Goal: Task Accomplishment & Management: Use online tool/utility

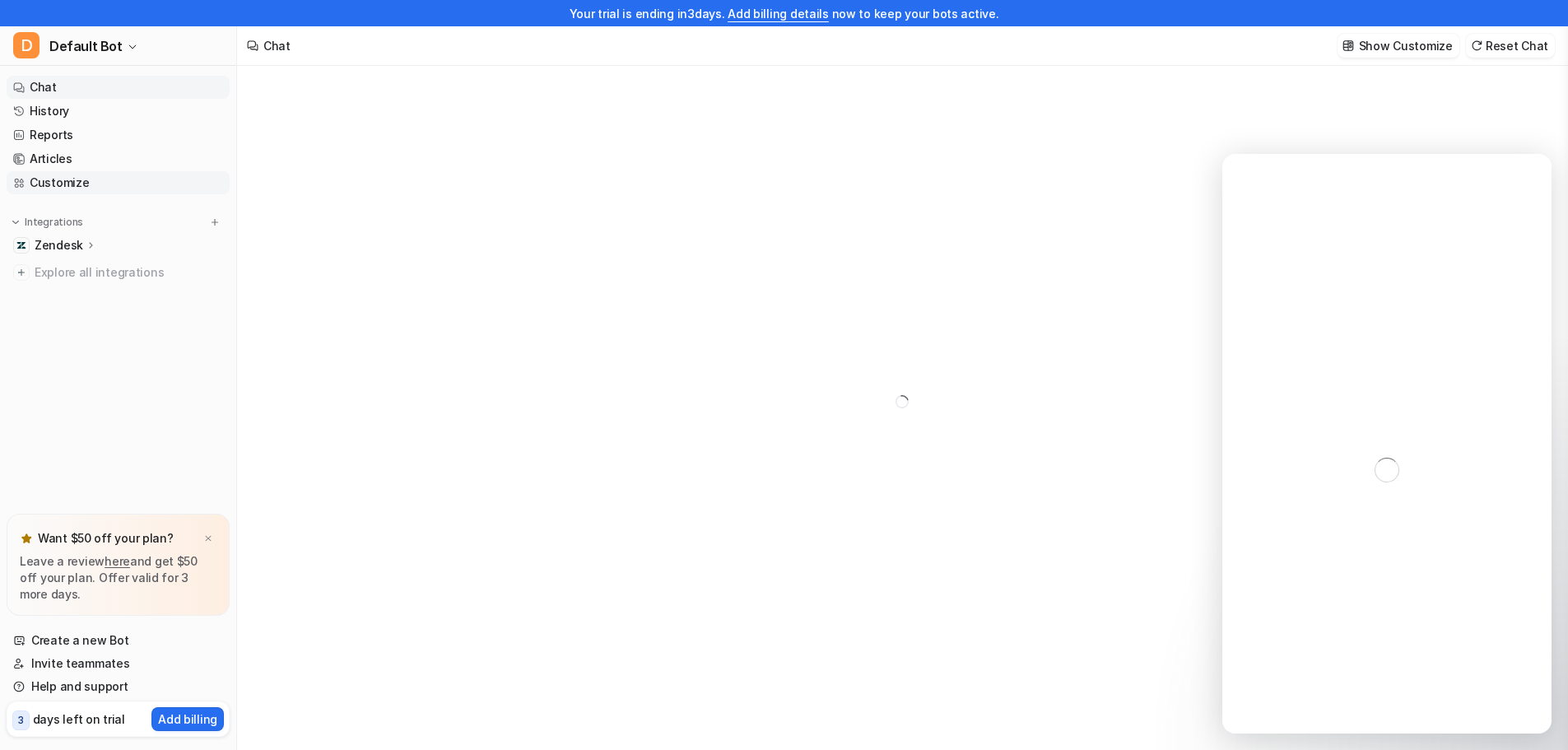
click at [90, 157] on link "Articles" at bounding box center [118, 159] width 223 height 23
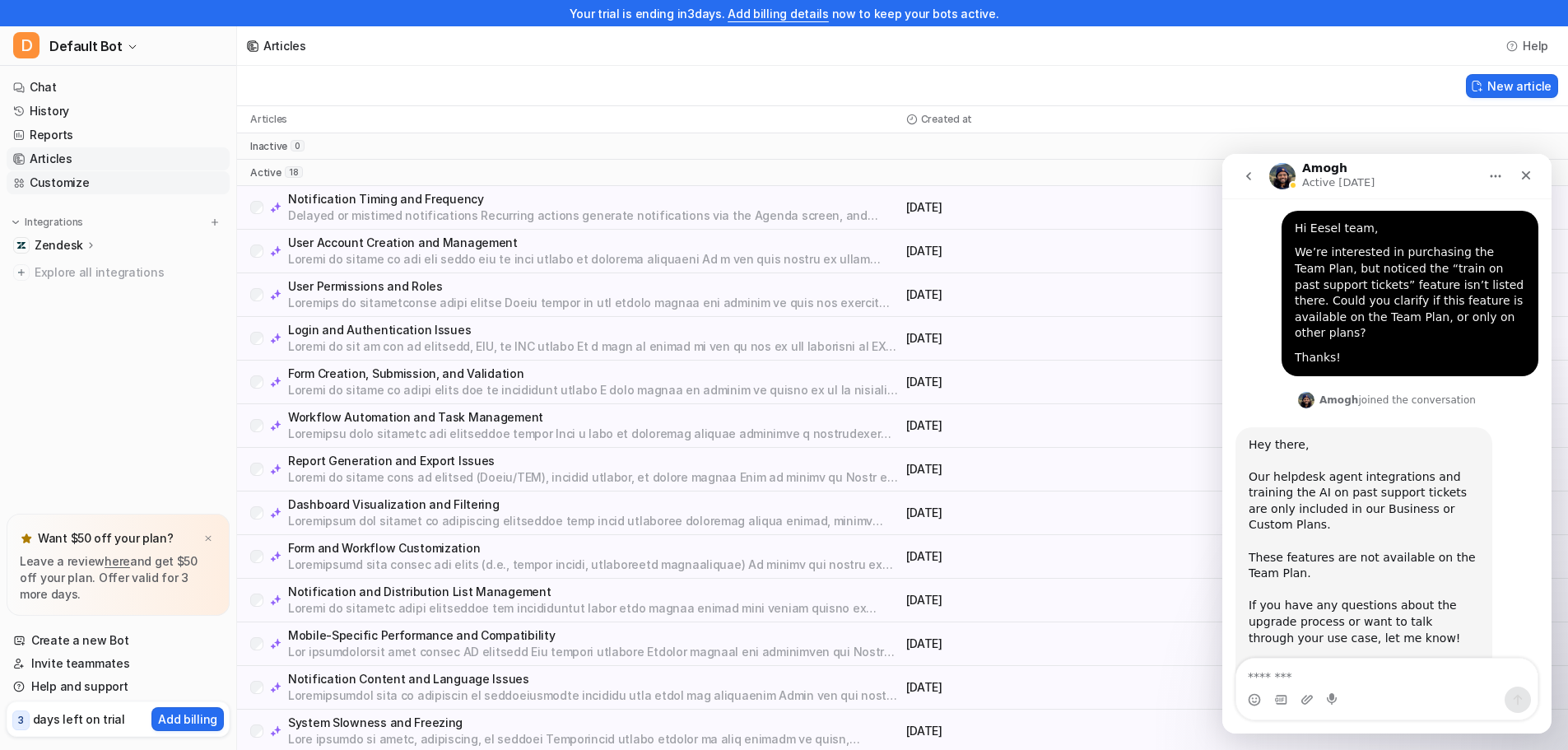
scroll to position [290, 0]
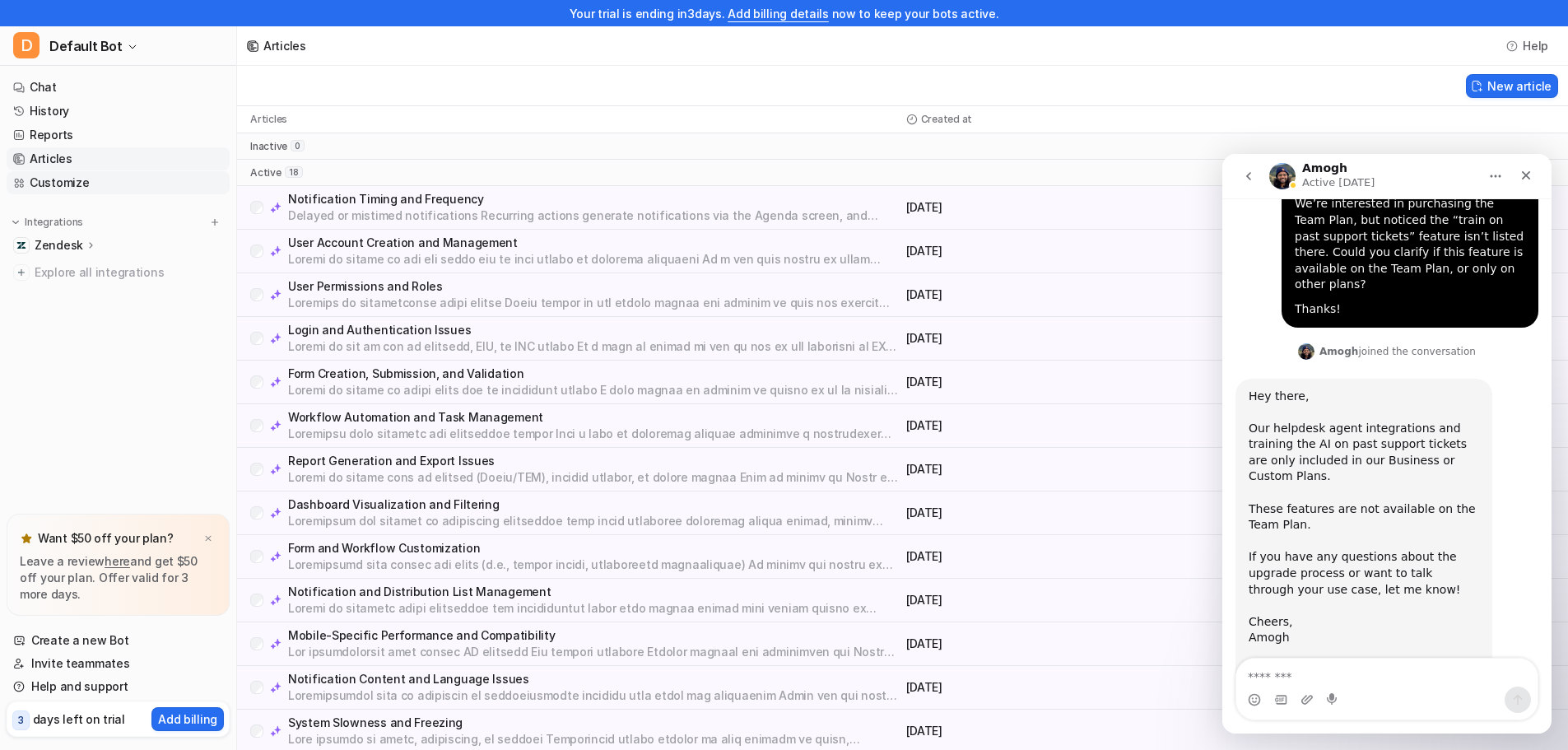
click at [80, 173] on link "Customize" at bounding box center [118, 183] width 223 height 23
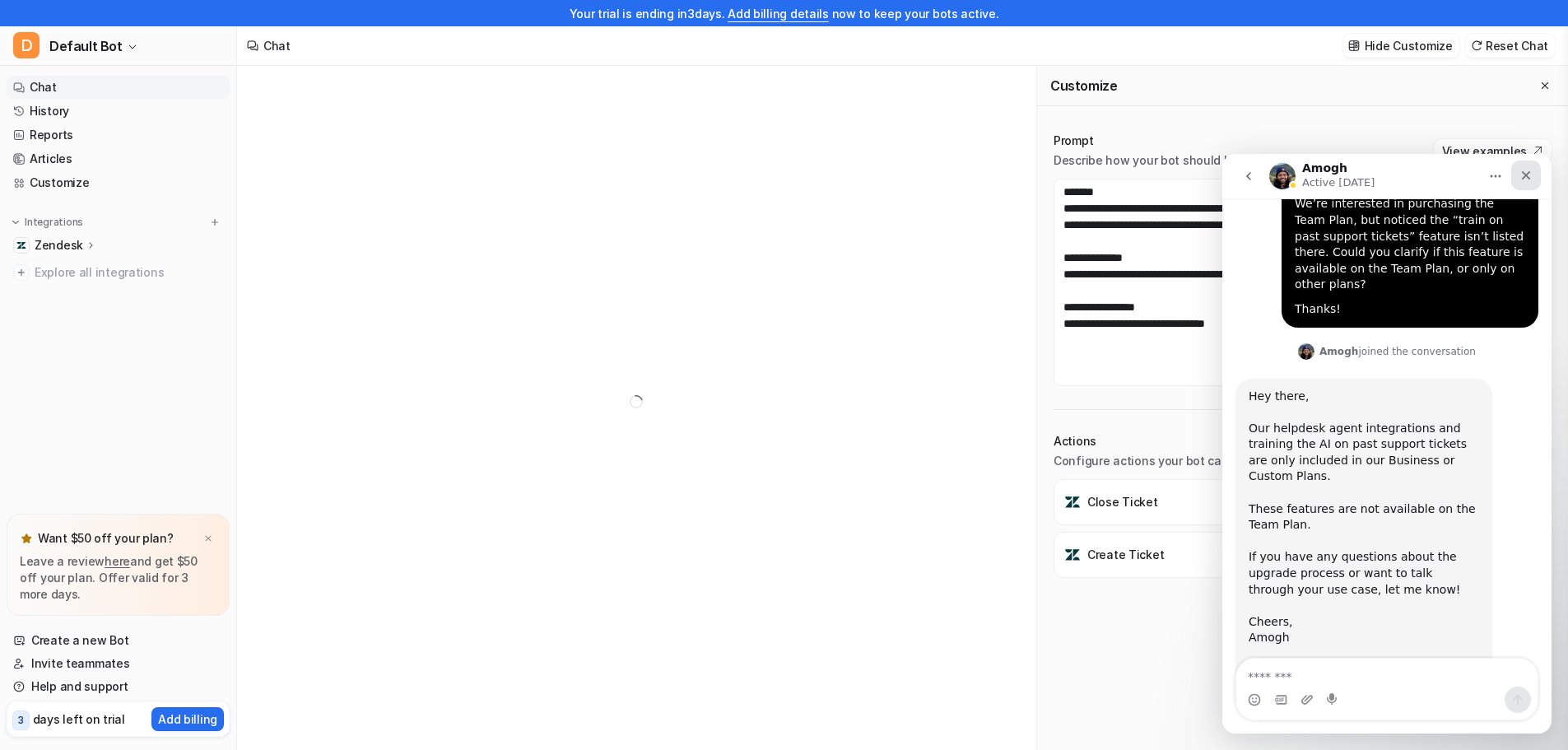
click at [1536, 172] on div "Close" at bounding box center [1526, 175] width 29 height 29
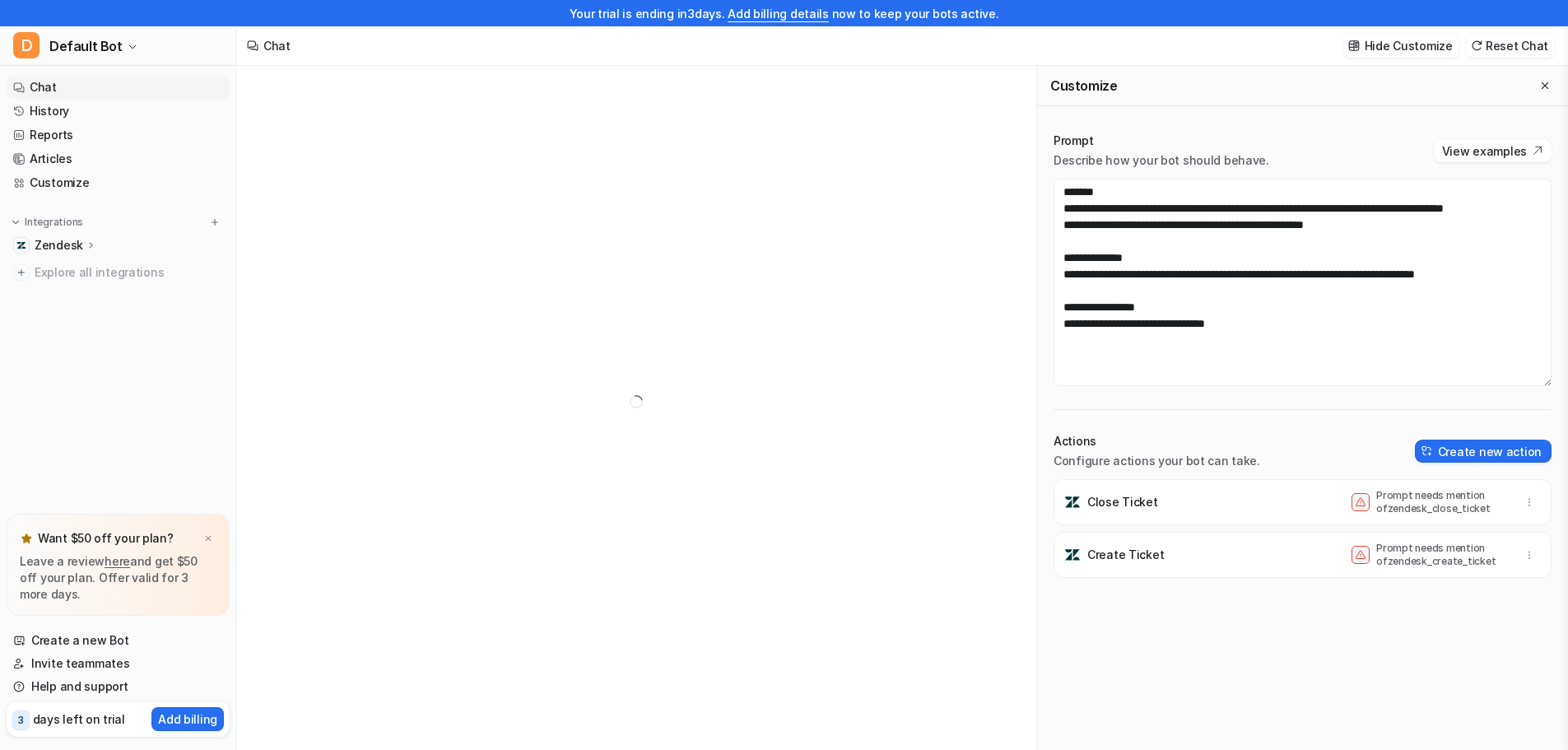
scroll to position [290, 0]
click at [101, 246] on div "Zendesk" at bounding box center [118, 245] width 223 height 23
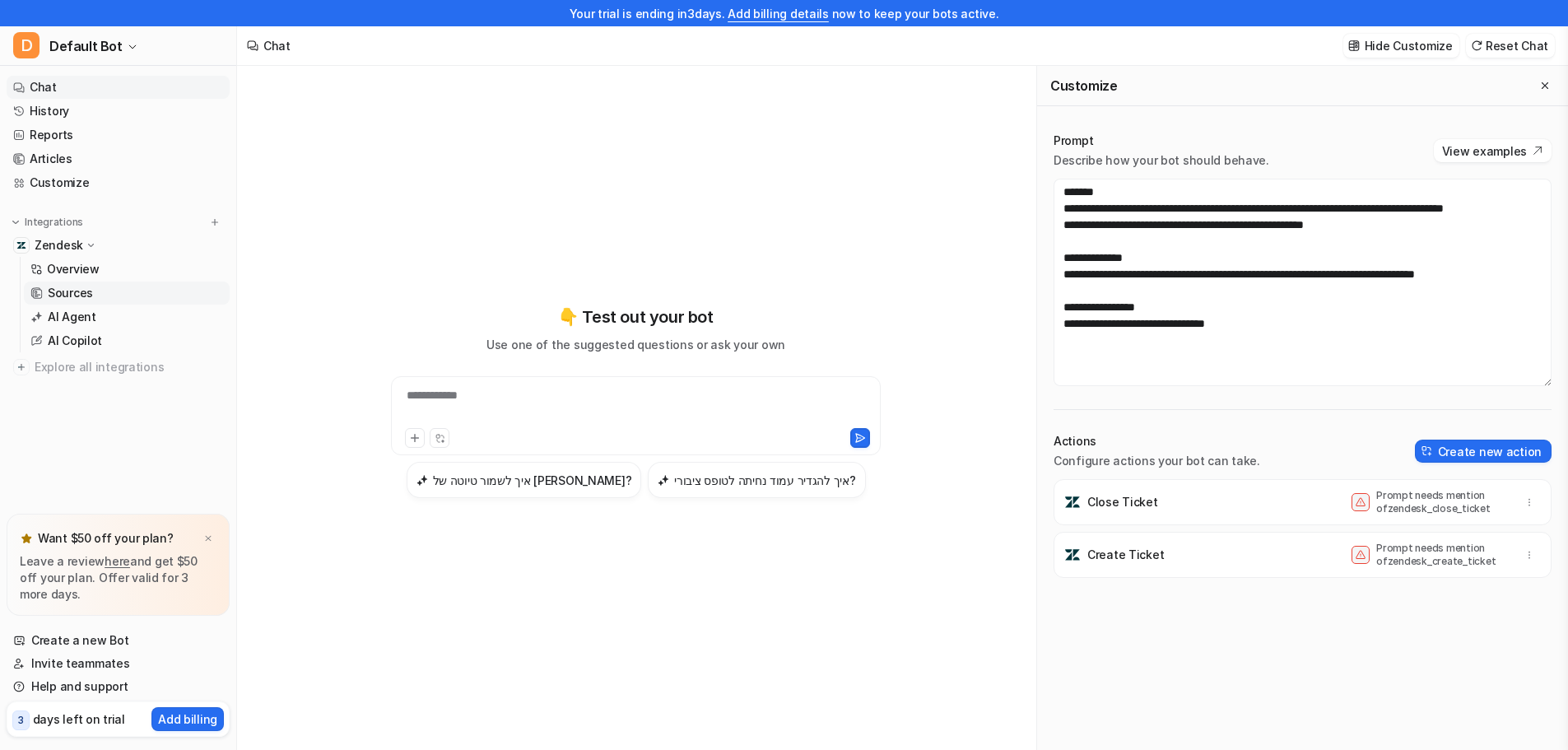
click at [83, 287] on p "Sources" at bounding box center [70, 292] width 46 height 16
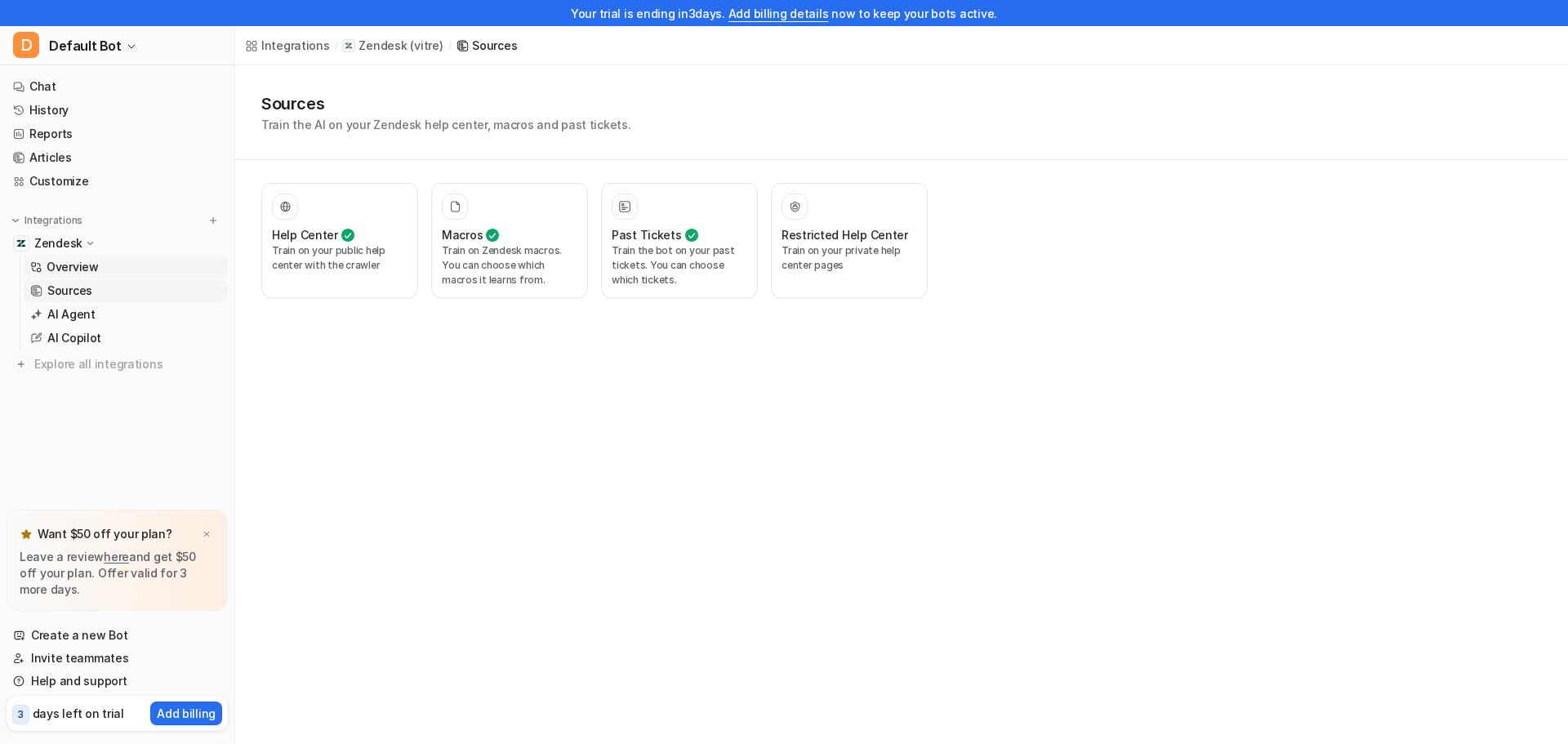
click at [91, 265] on p "Overview" at bounding box center [72, 267] width 52 height 16
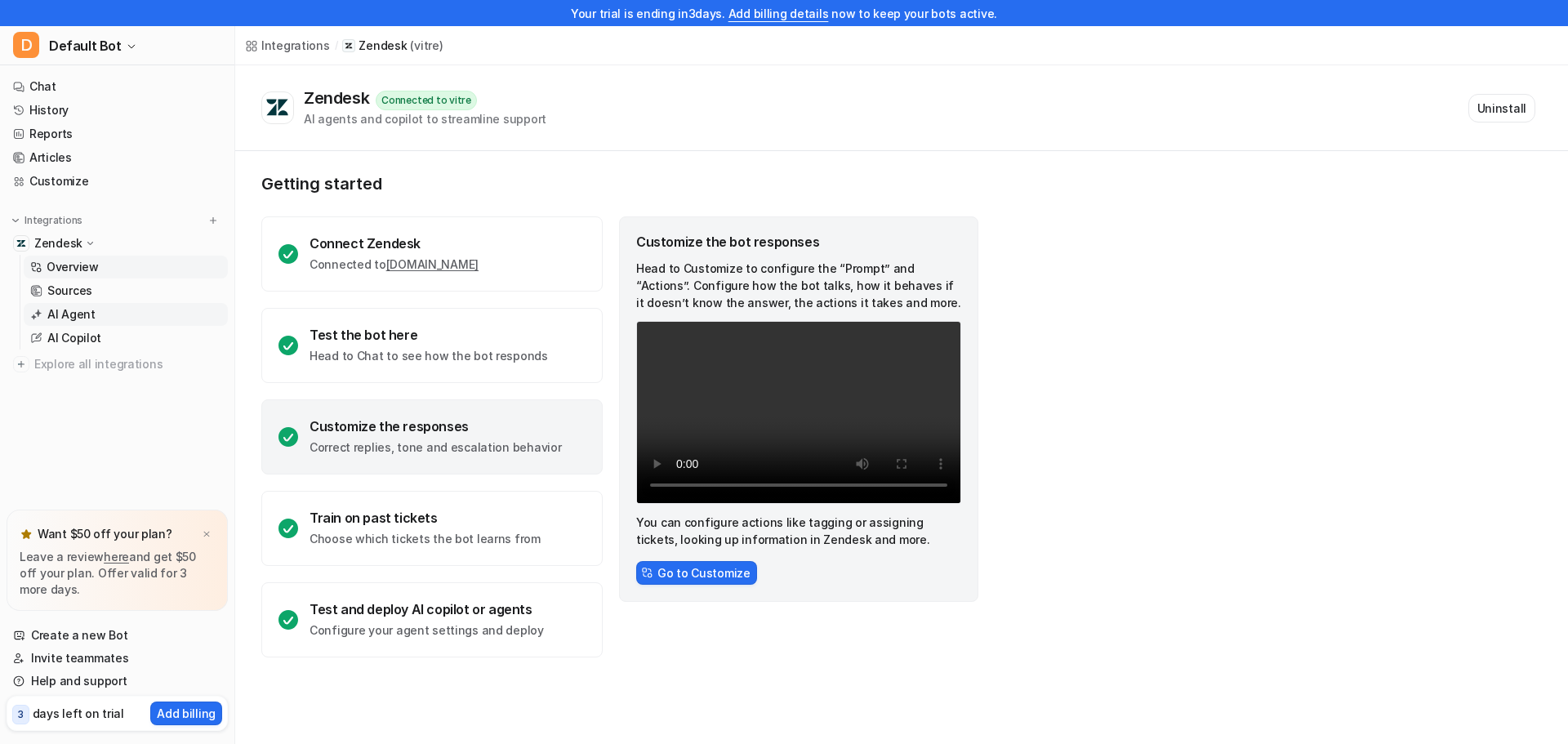
click at [76, 316] on p "AI Agent" at bounding box center [71, 314] width 48 height 16
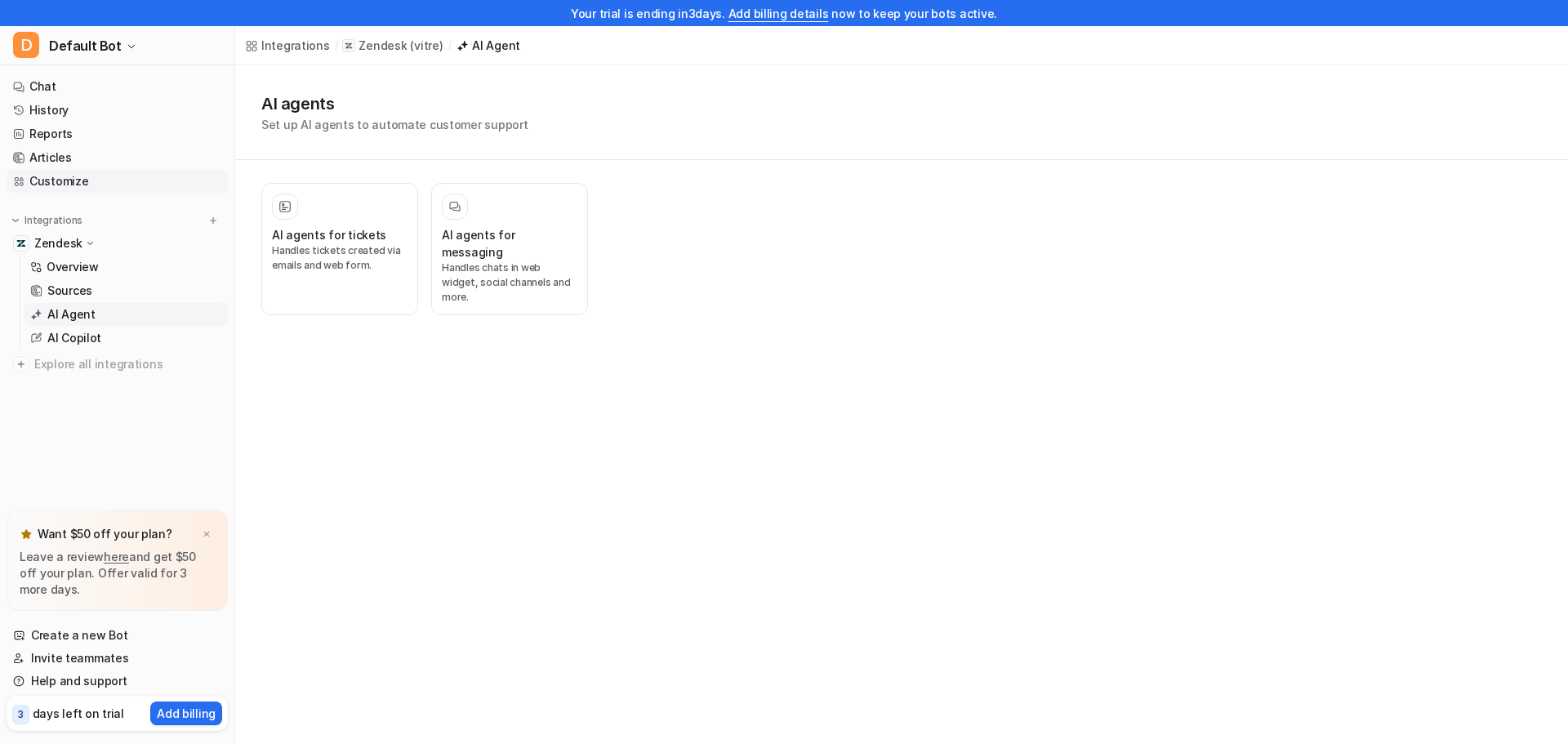
click at [97, 183] on link "Customize" at bounding box center [117, 181] width 222 height 23
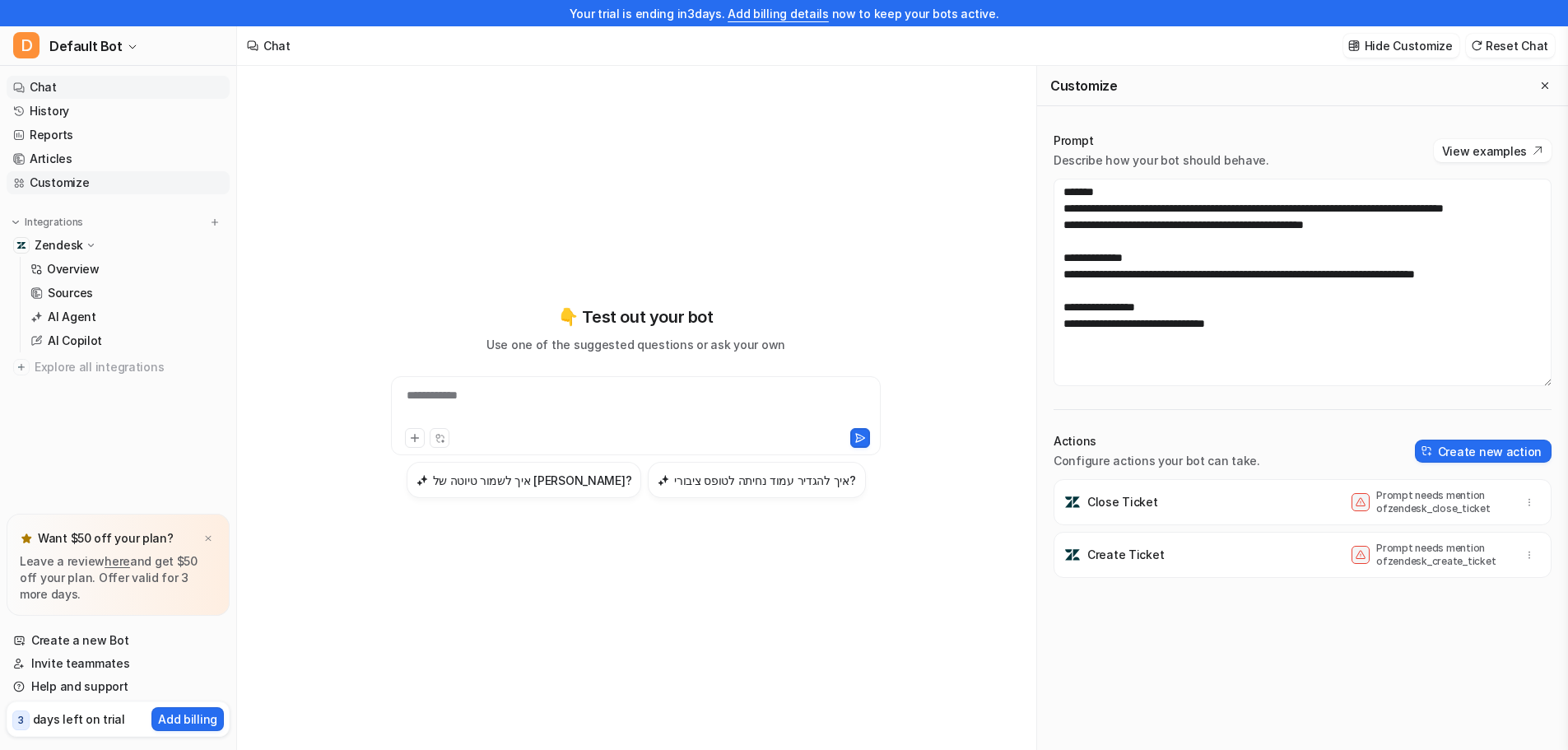
click at [94, 180] on link "Customize" at bounding box center [118, 183] width 223 height 23
click at [122, 338] on link "AI Copilot" at bounding box center [127, 341] width 206 height 23
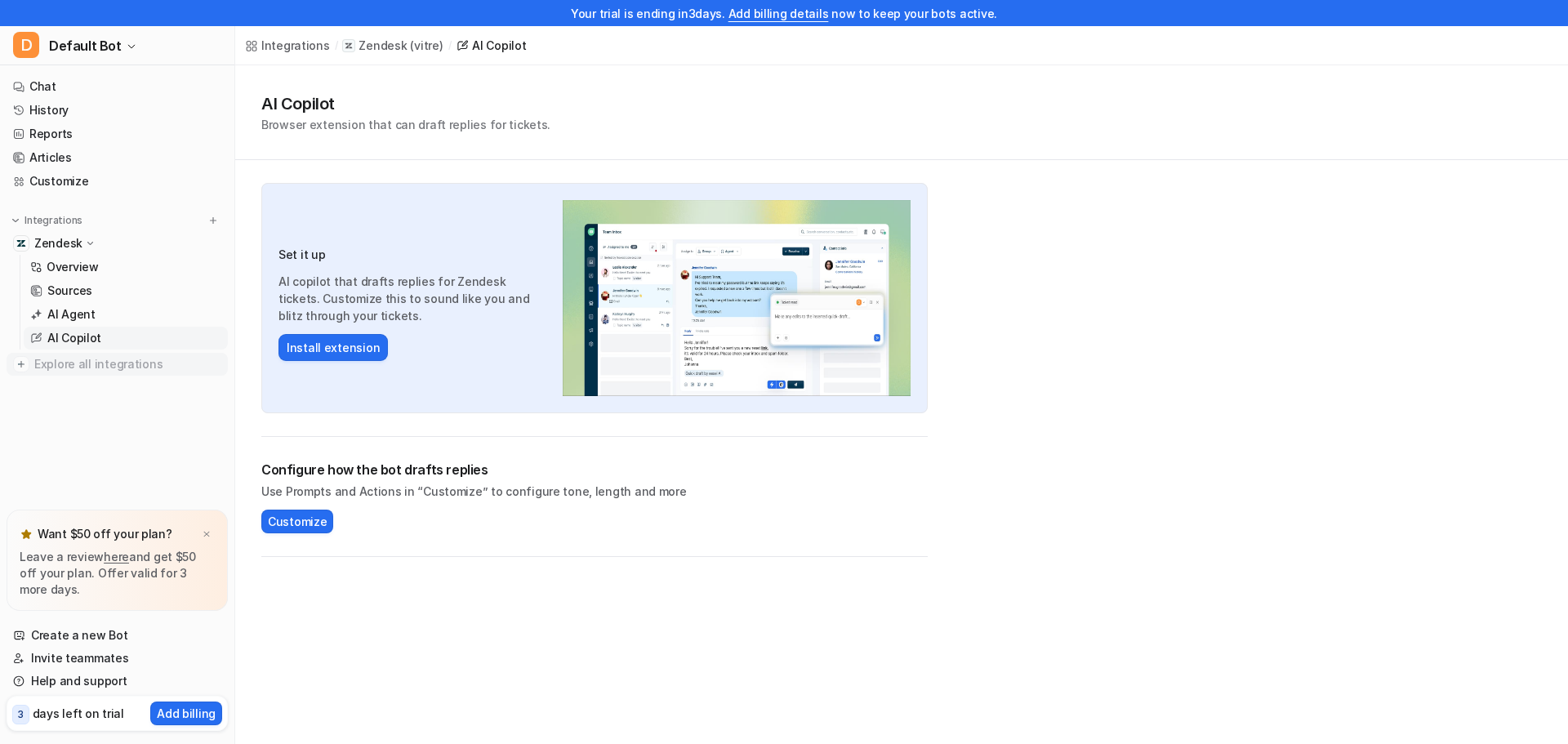
click at [104, 359] on span "Explore all integrations" at bounding box center [127, 364] width 187 height 27
click at [99, 321] on link "AI Agent" at bounding box center [126, 314] width 204 height 23
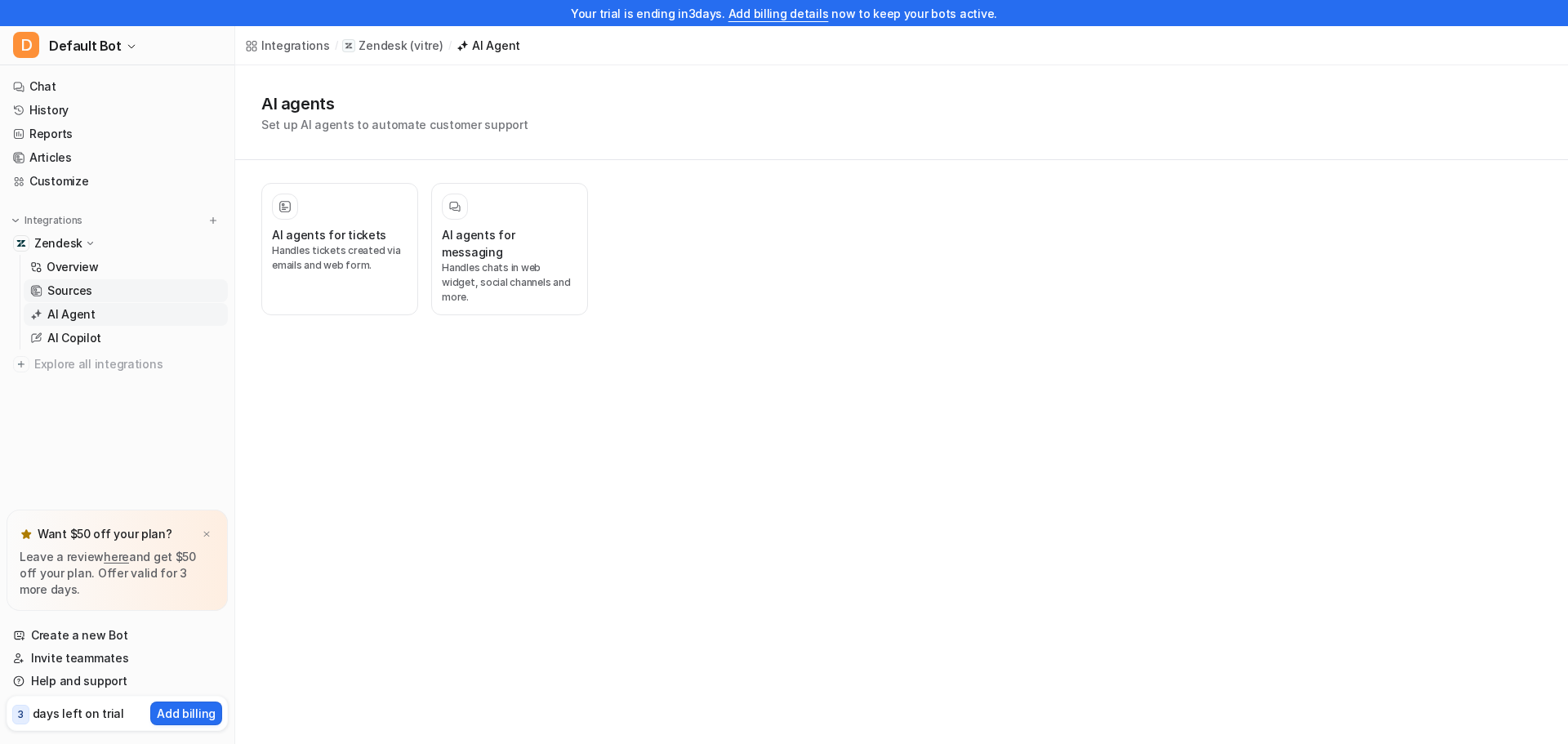
click at [115, 283] on link "Sources" at bounding box center [126, 291] width 204 height 23
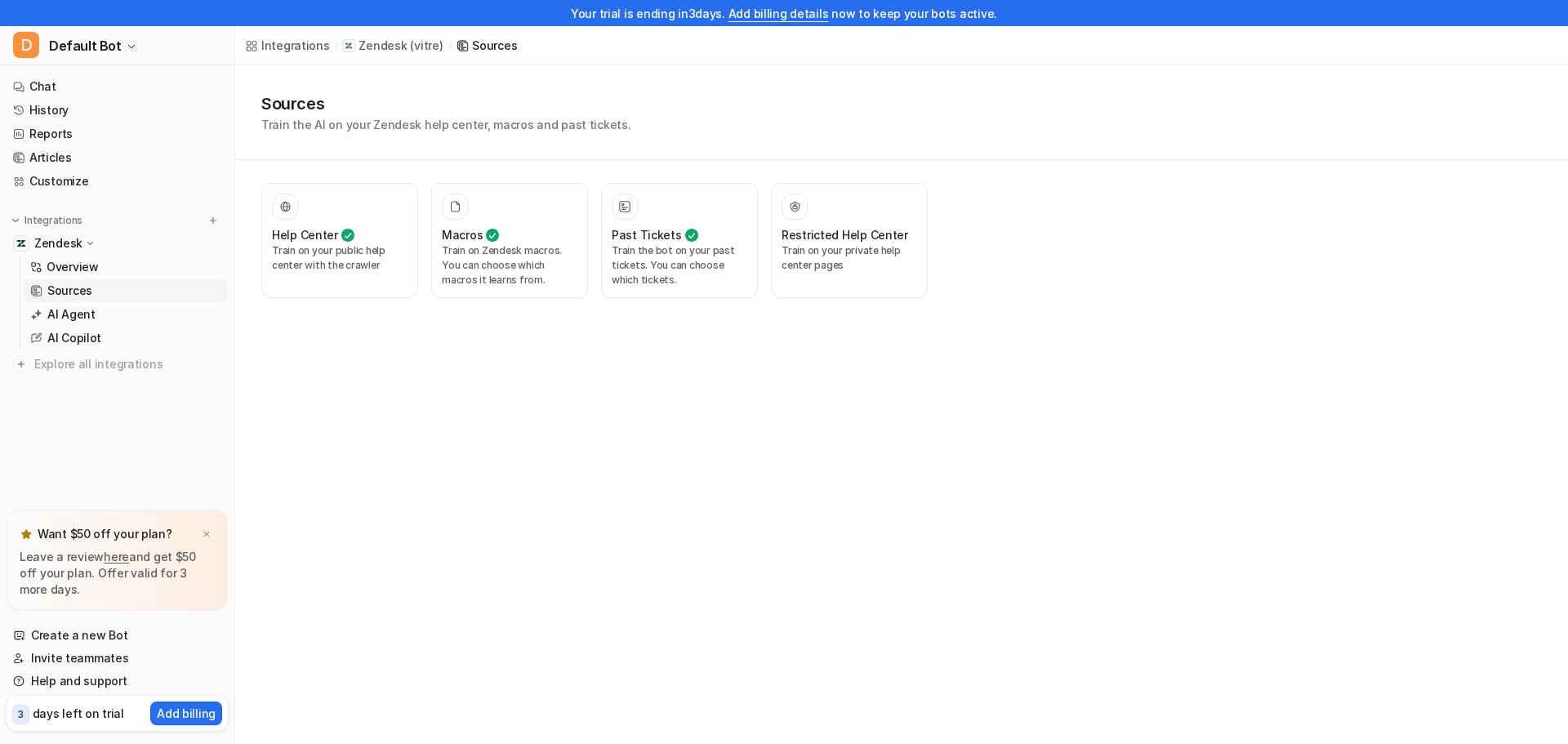
click at [112, 253] on div "Zendesk" at bounding box center [117, 243] width 222 height 23
click at [105, 275] on span "Explore all integrations" at bounding box center [127, 270] width 187 height 27
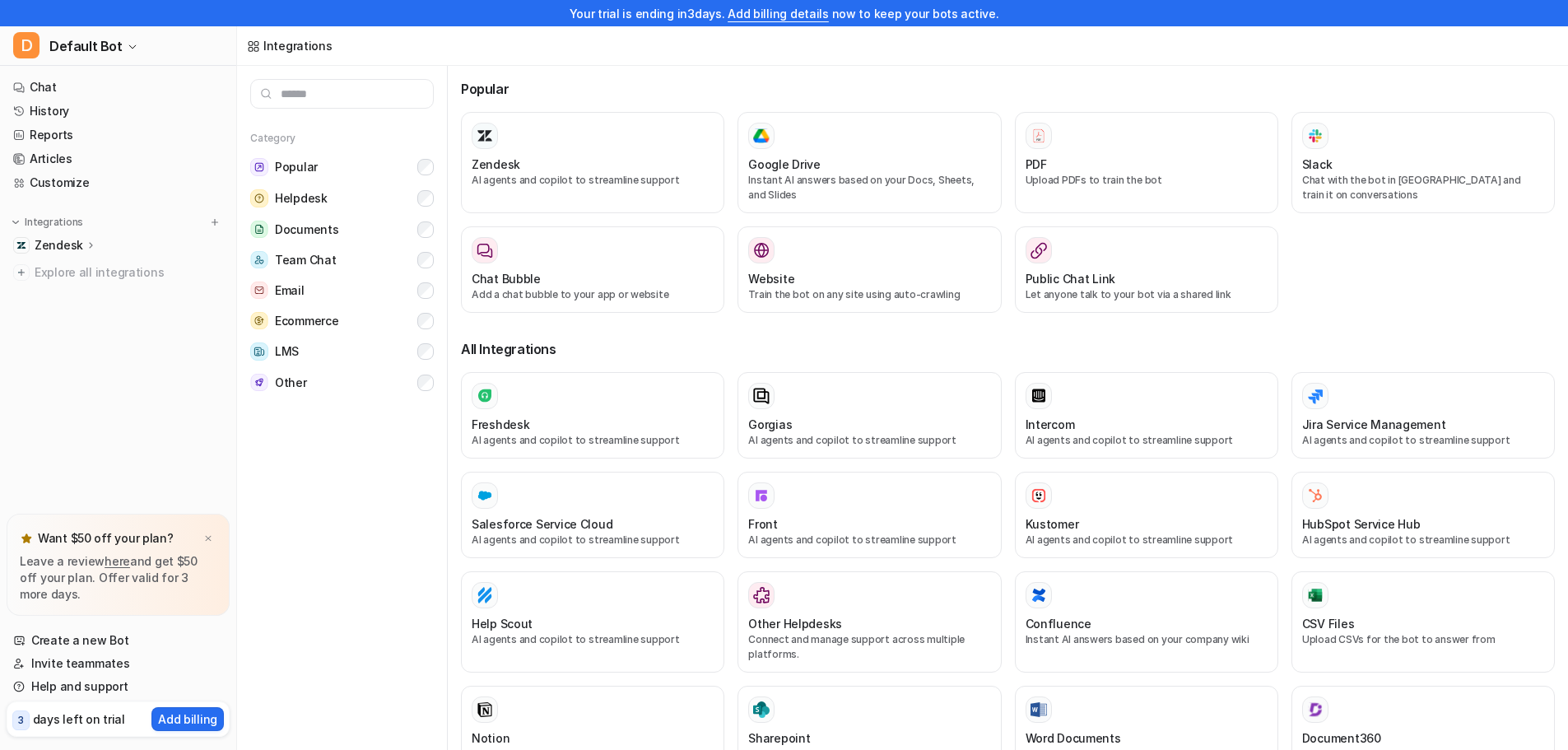
click at [97, 251] on div "Zendesk" at bounding box center [118, 245] width 223 height 23
click at [70, 268] on p "Overview" at bounding box center [72, 269] width 53 height 16
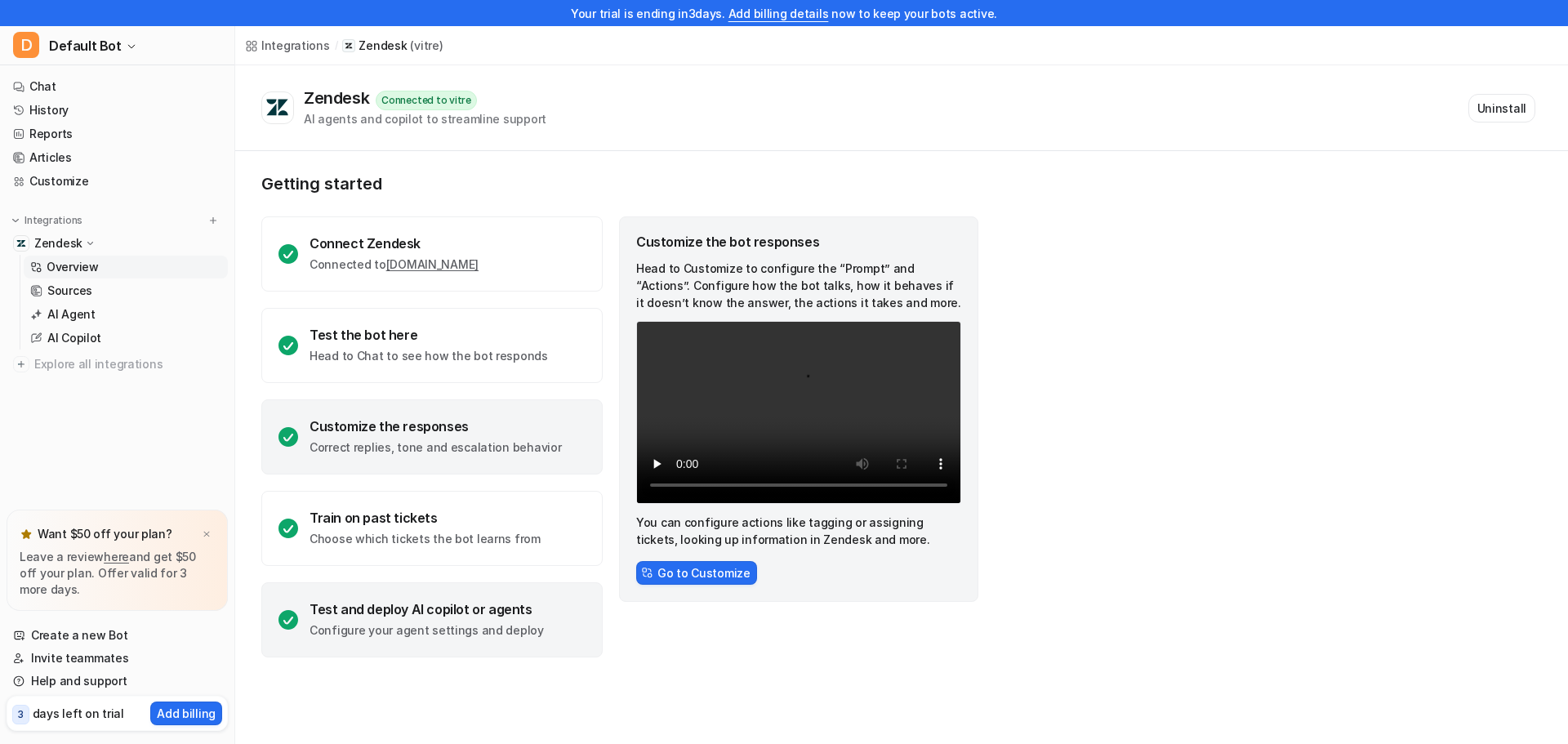
click at [399, 642] on div "Test and deploy AI copilot or agents Configure your agent settings and deploy" at bounding box center [432, 620] width 341 height 75
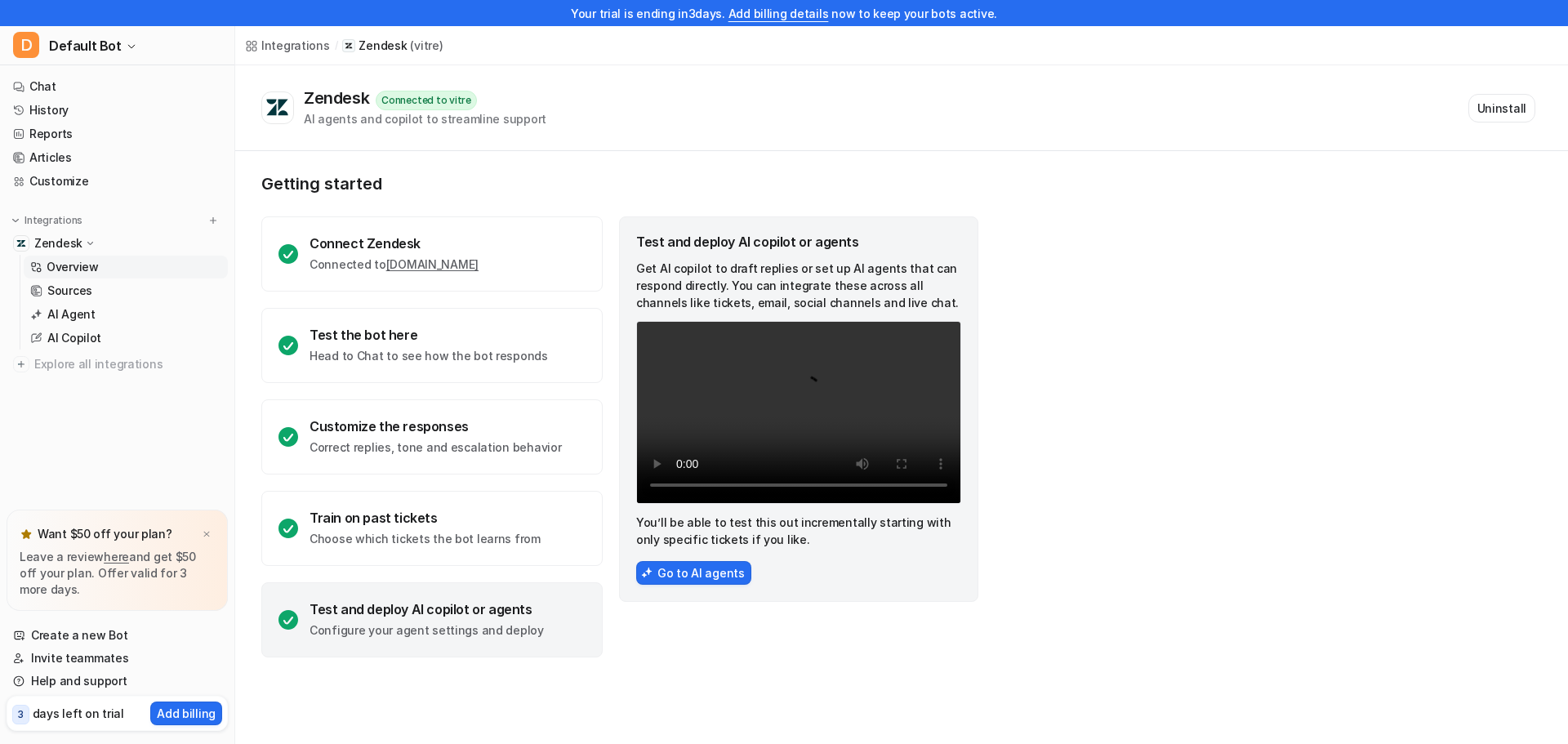
click at [49, 242] on p "Zendesk" at bounding box center [58, 243] width 48 height 16
click at [49, 215] on p "Integrations" at bounding box center [54, 220] width 58 height 13
click at [62, 174] on link "Customize" at bounding box center [117, 181] width 222 height 23
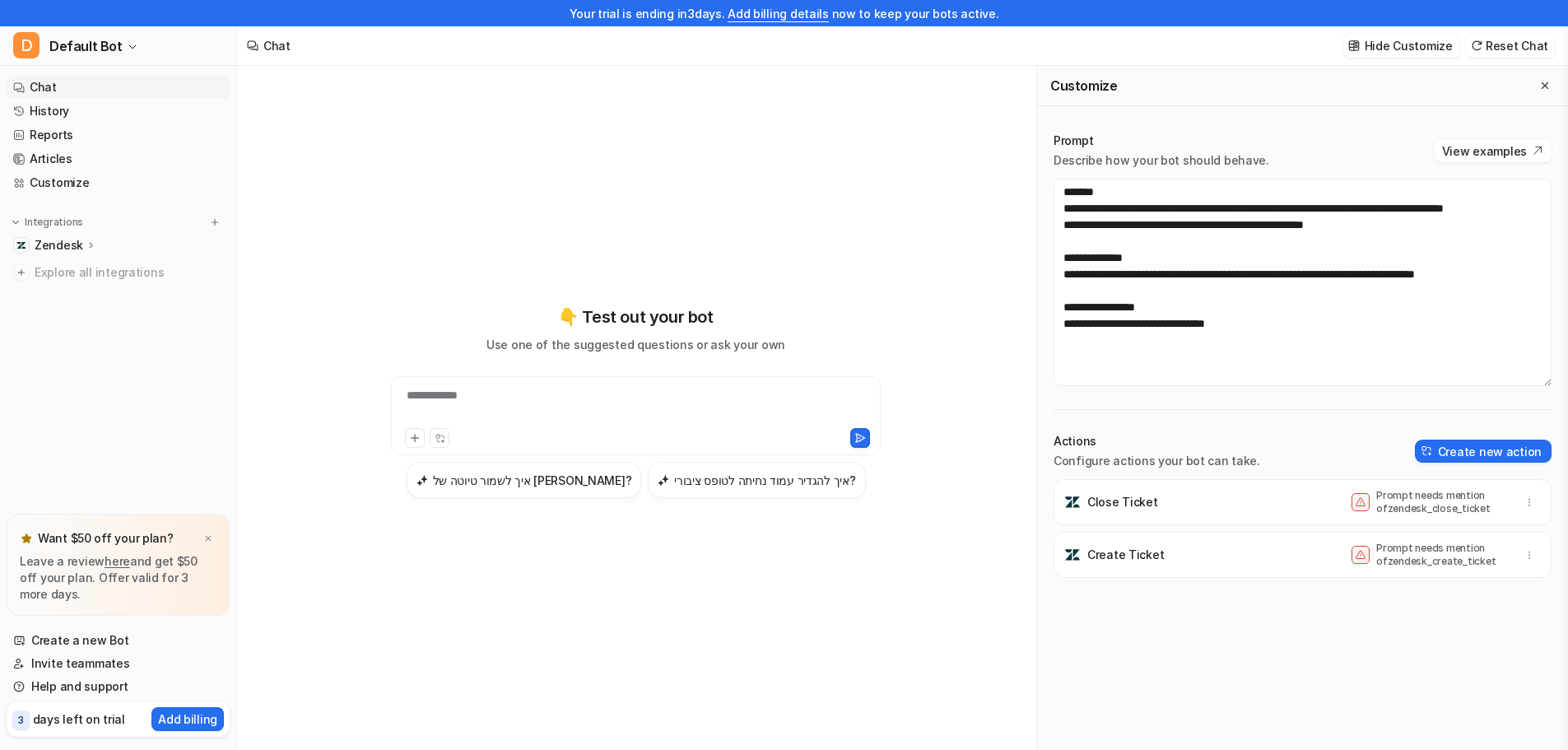
click at [57, 91] on link "Chat" at bounding box center [118, 87] width 223 height 23
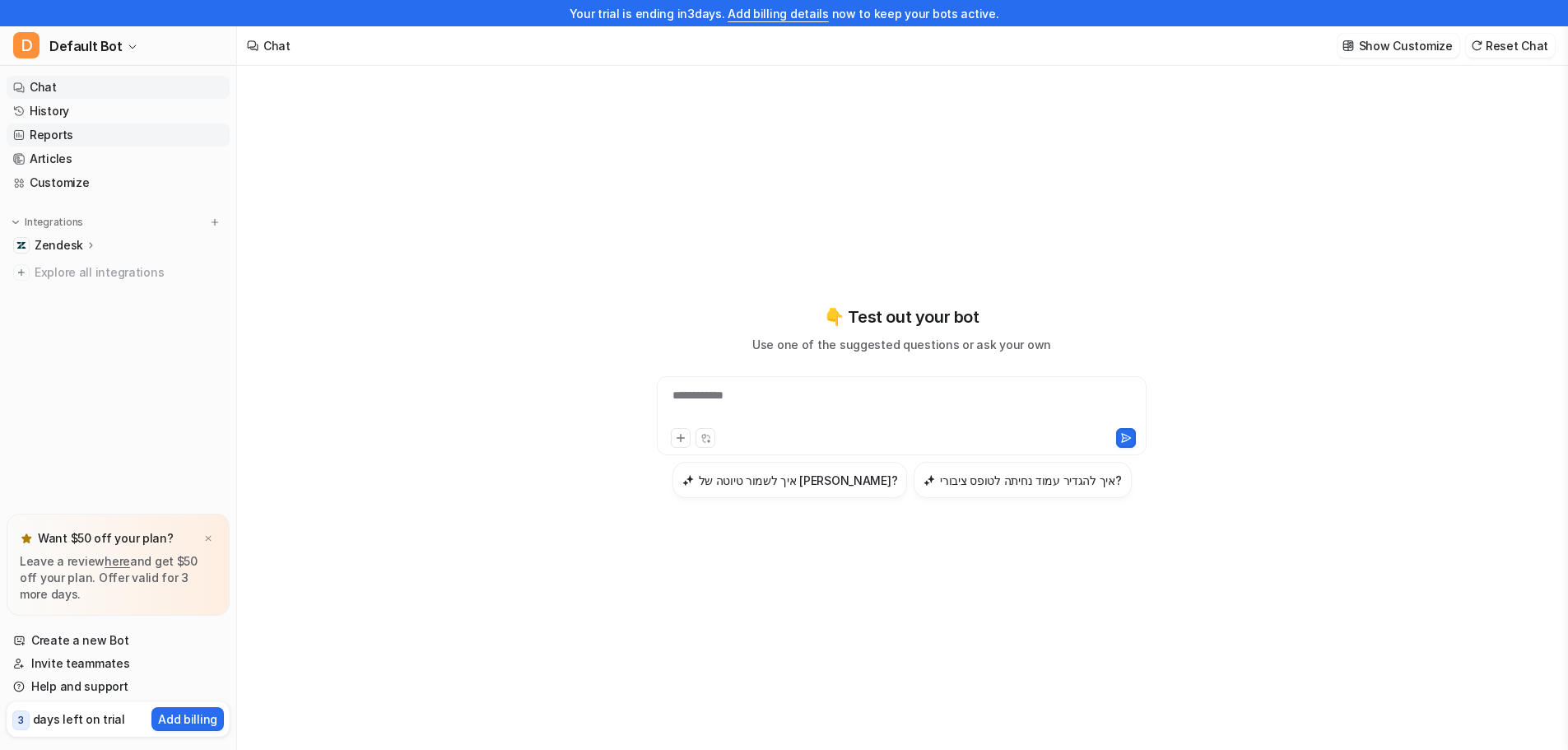
click at [138, 124] on link "Reports" at bounding box center [118, 134] width 223 height 23
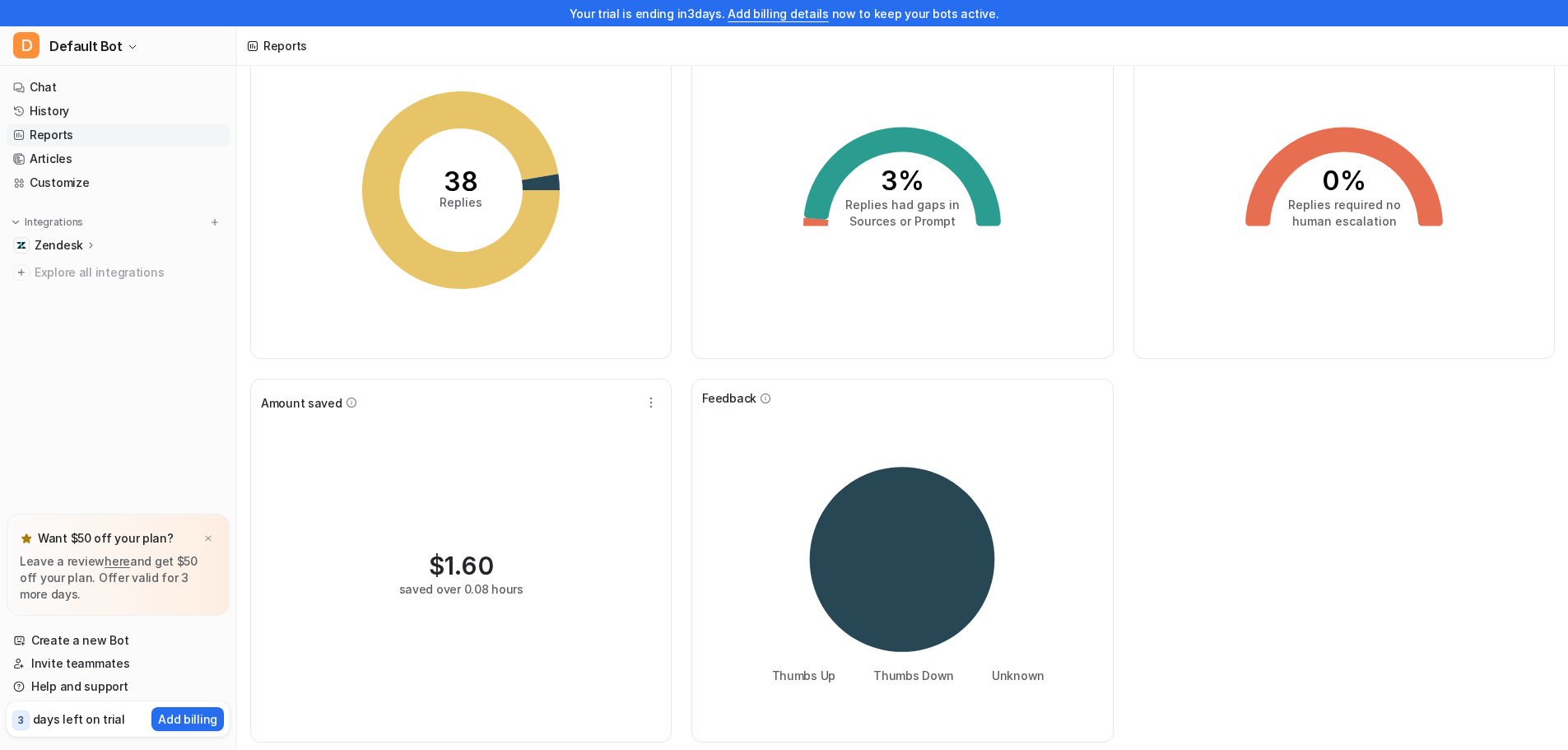
scroll to position [111, 0]
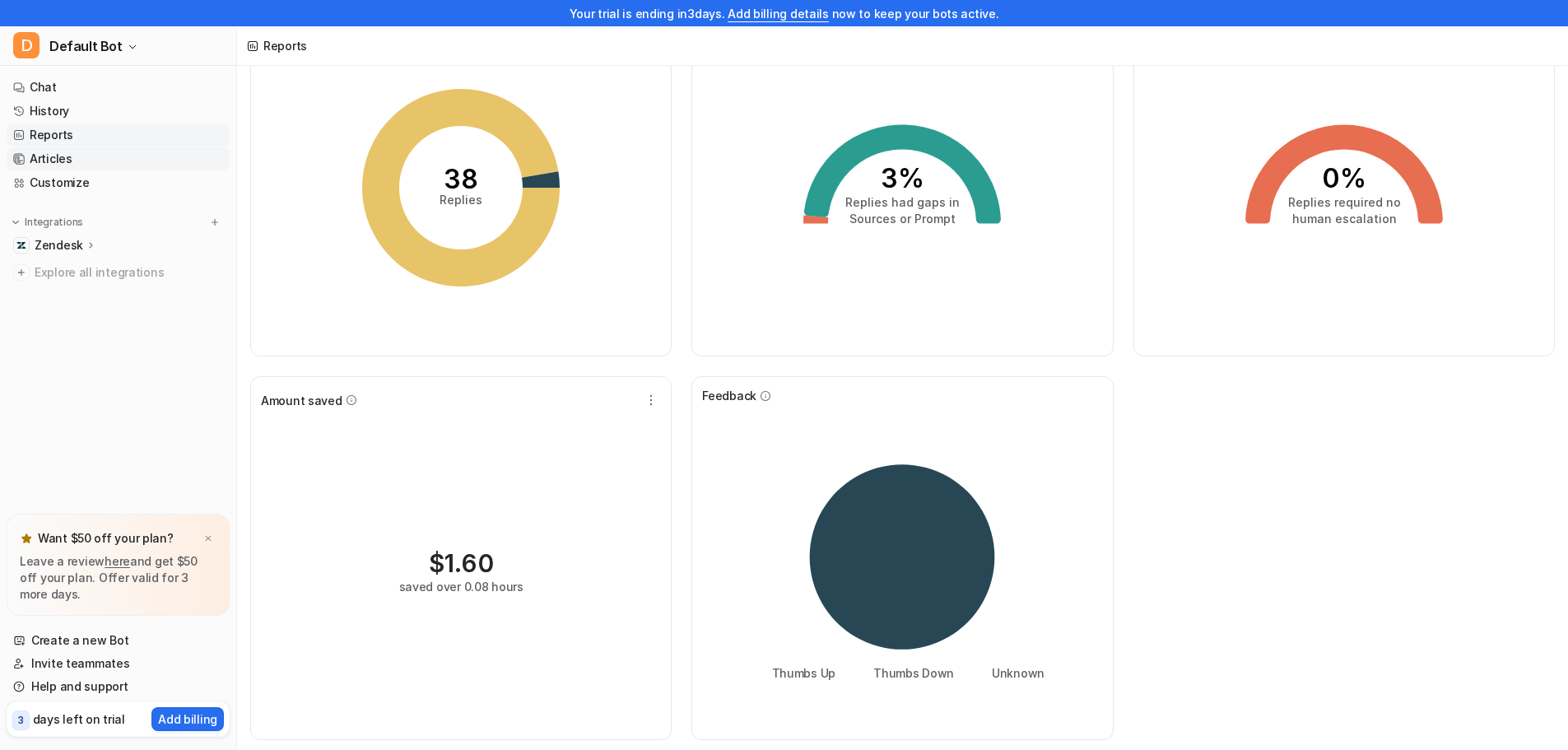
click at [68, 170] on link "Articles" at bounding box center [118, 159] width 223 height 23
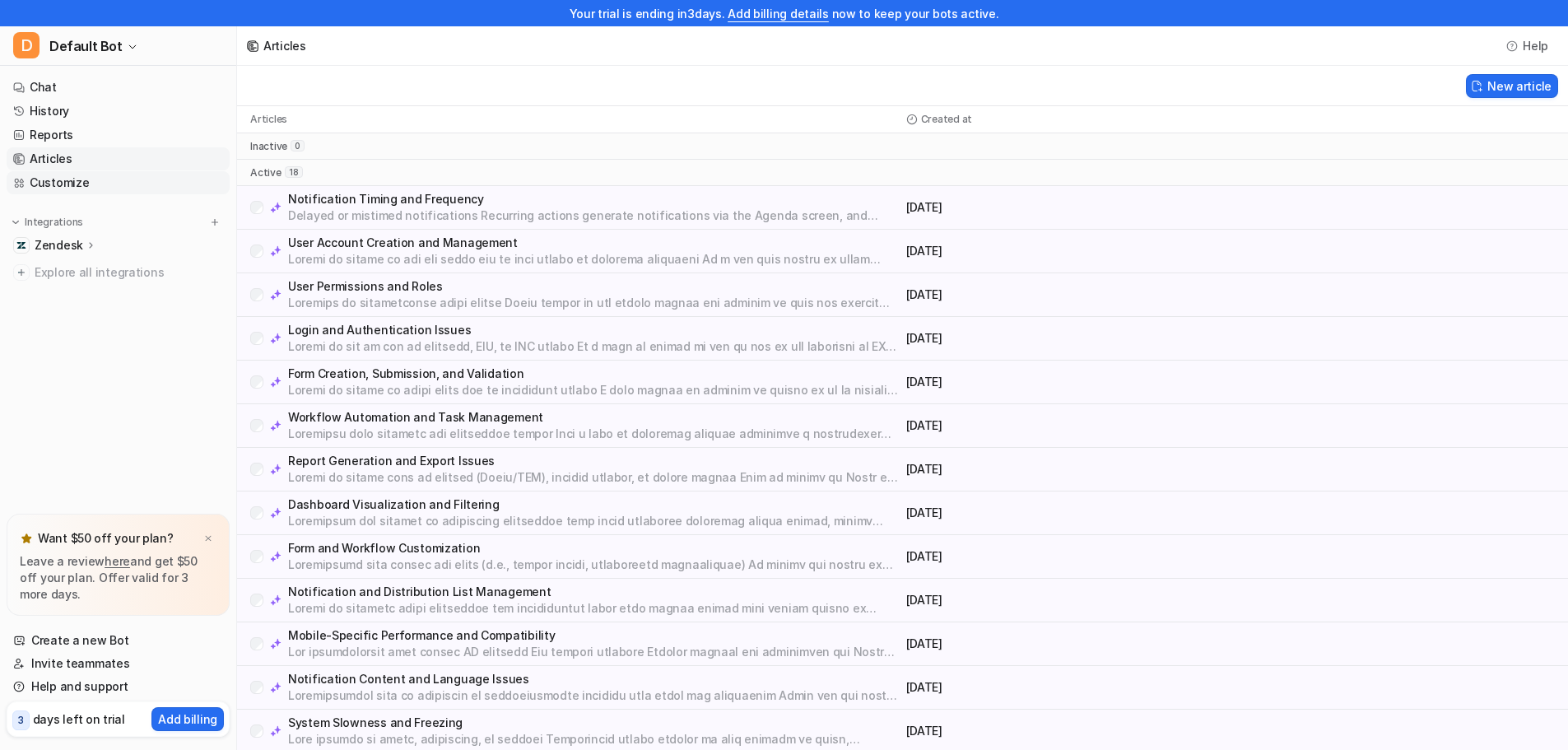
click at [72, 179] on link "Customize" at bounding box center [118, 183] width 223 height 23
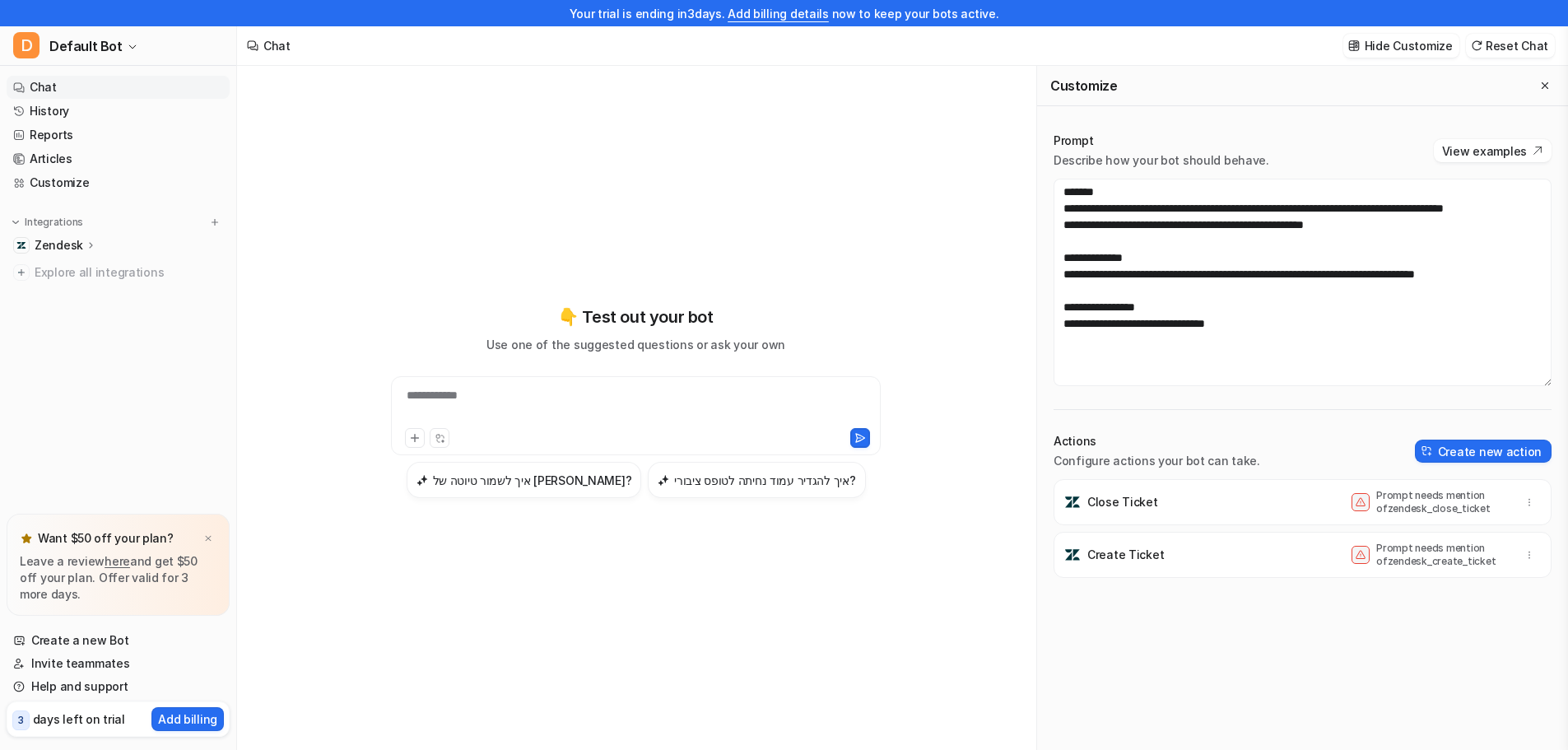
click at [86, 239] on icon at bounding box center [91, 245] width 11 height 12
click at [95, 274] on p "Overview" at bounding box center [72, 269] width 53 height 16
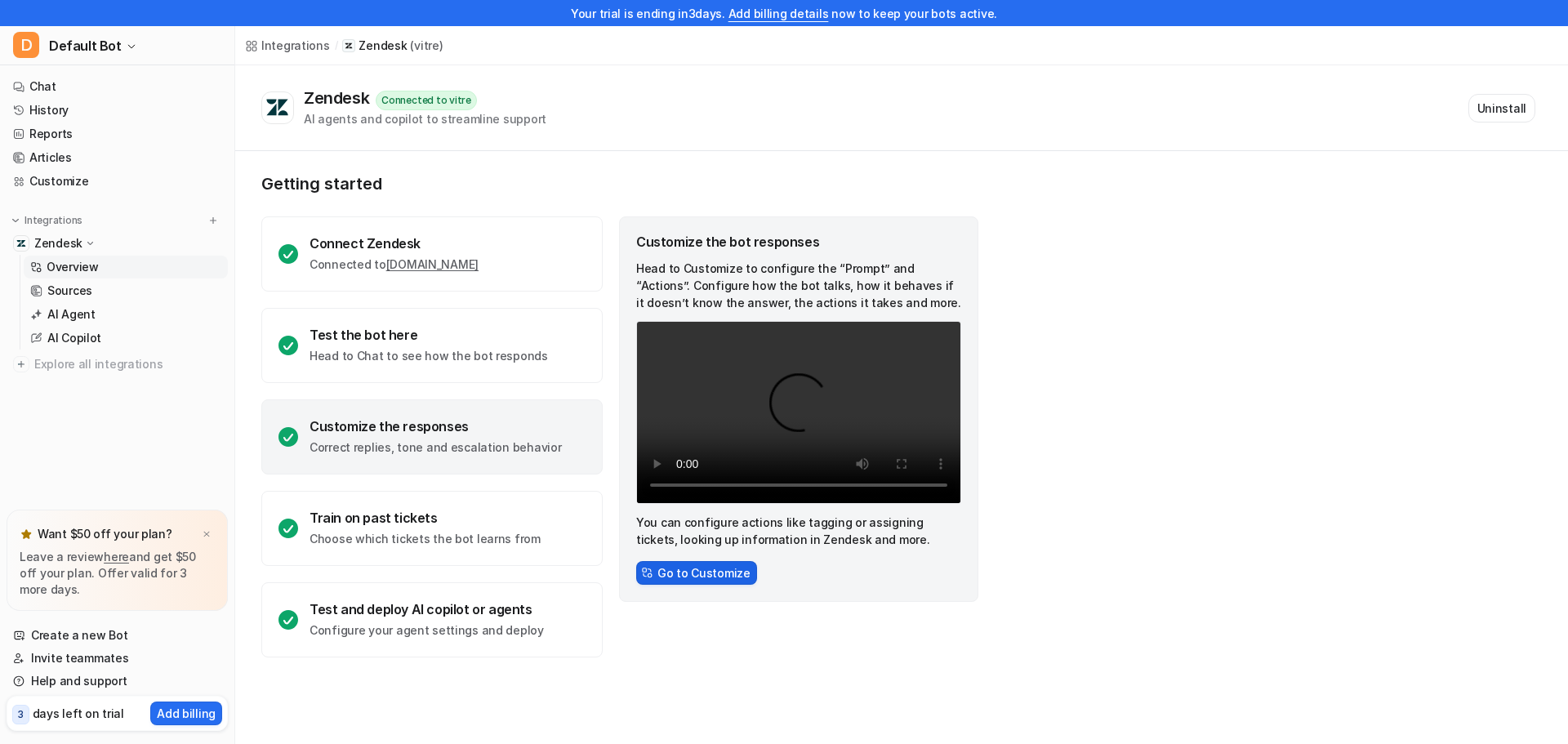
click at [663, 569] on button "Go to Customize" at bounding box center [696, 573] width 121 height 24
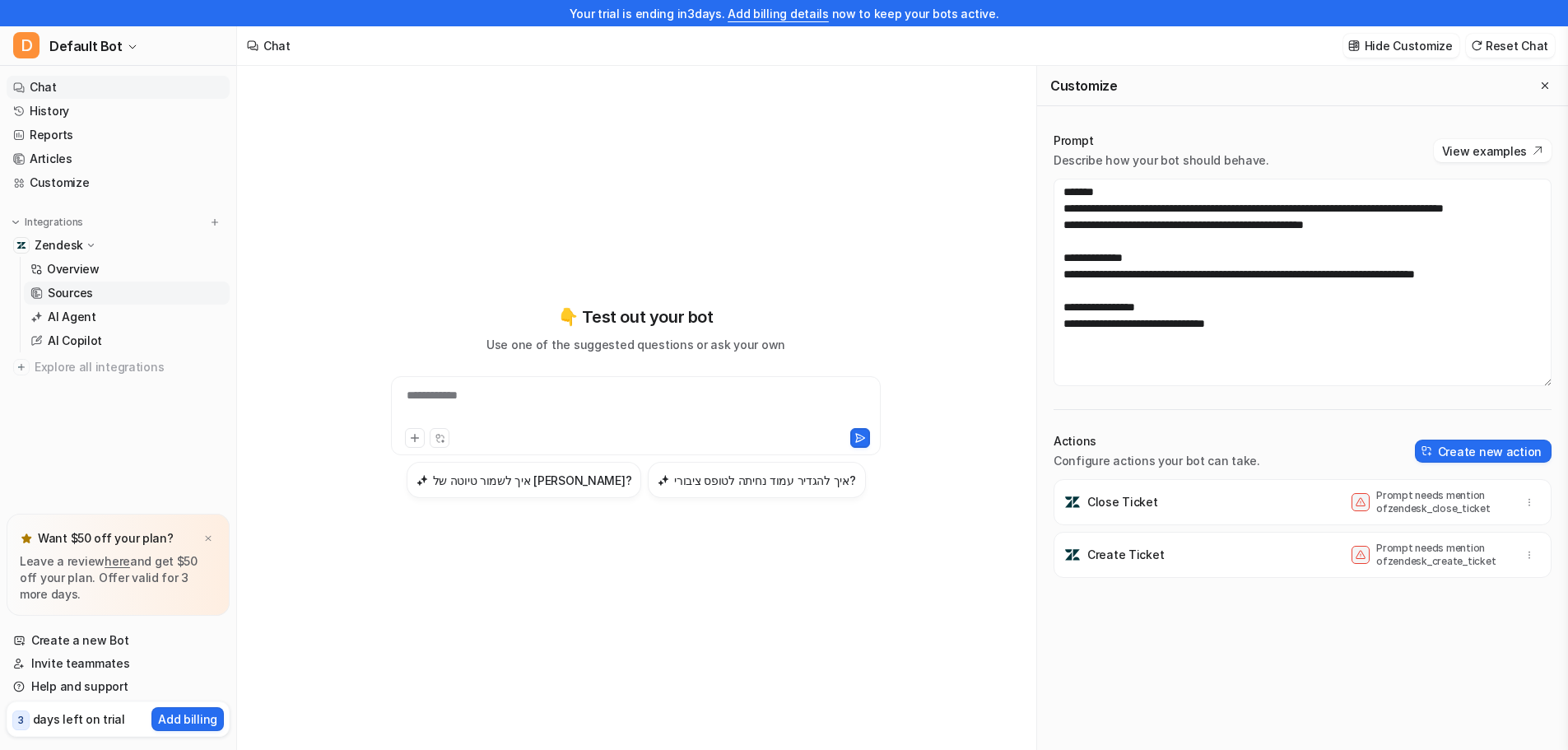
click at [68, 303] on link "Sources" at bounding box center [127, 293] width 206 height 23
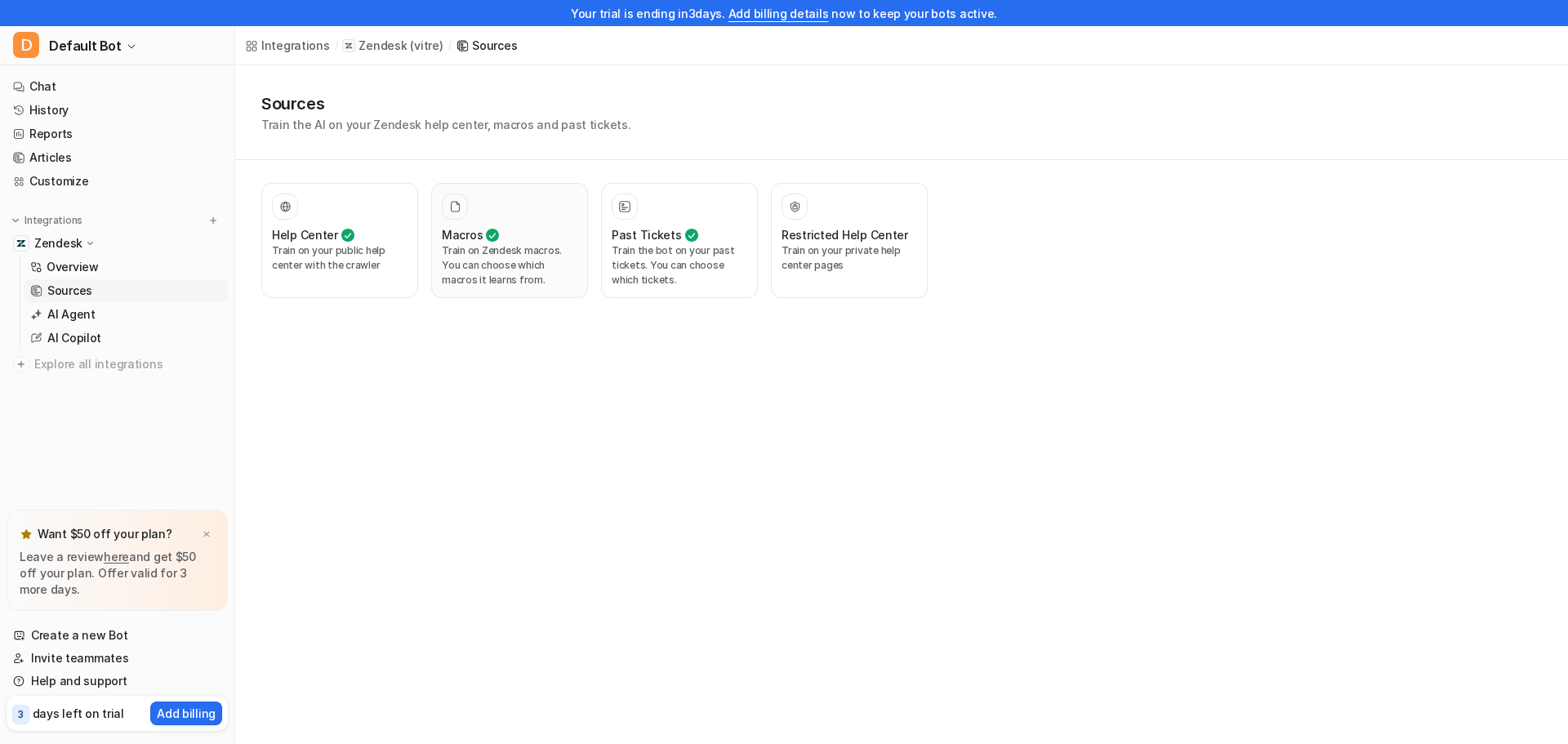
click at [511, 246] on p "Train on Zendesk macros. You can choose which macros it learns from." at bounding box center [510, 266] width 136 height 44
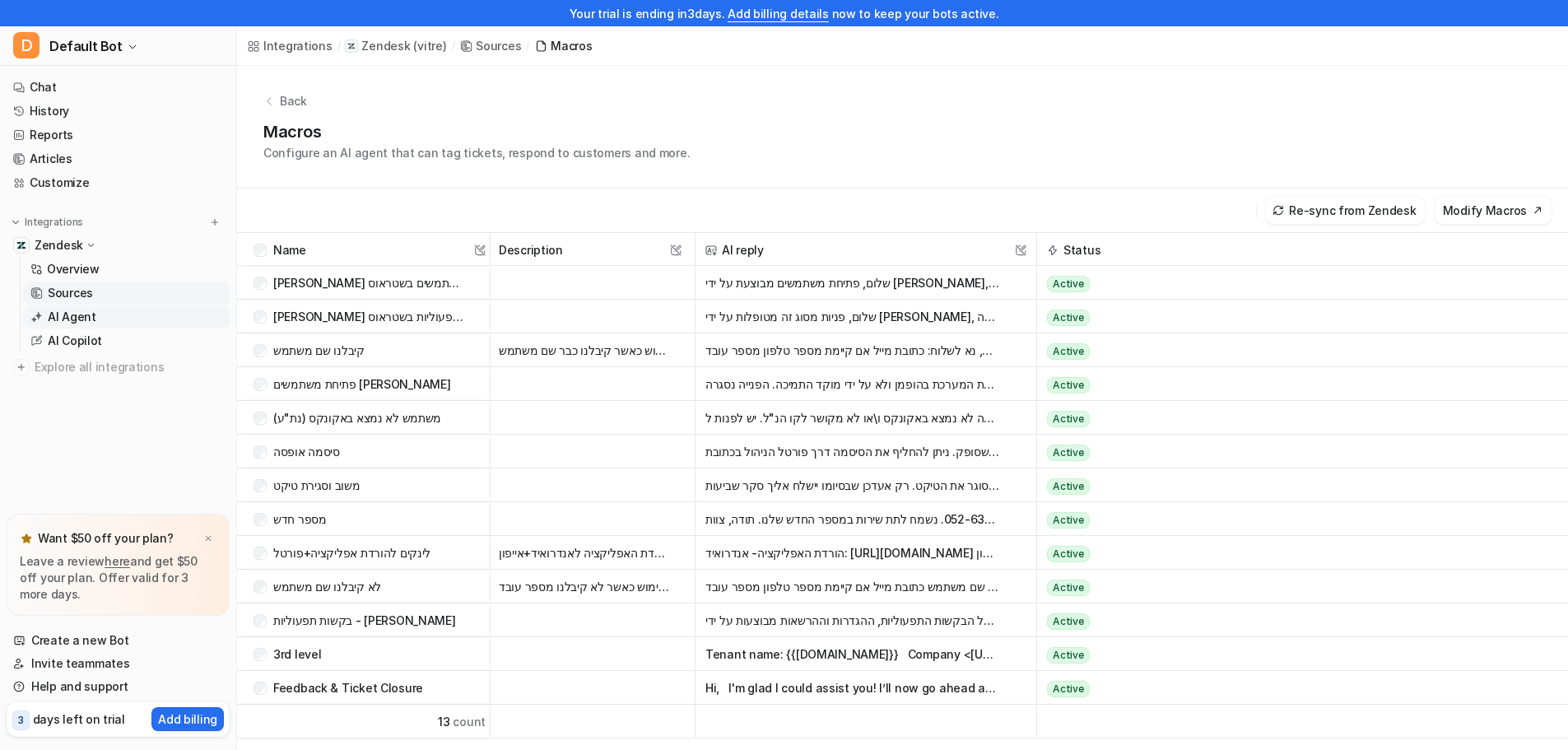
click at [96, 314] on link "AI Agent" at bounding box center [127, 316] width 206 height 23
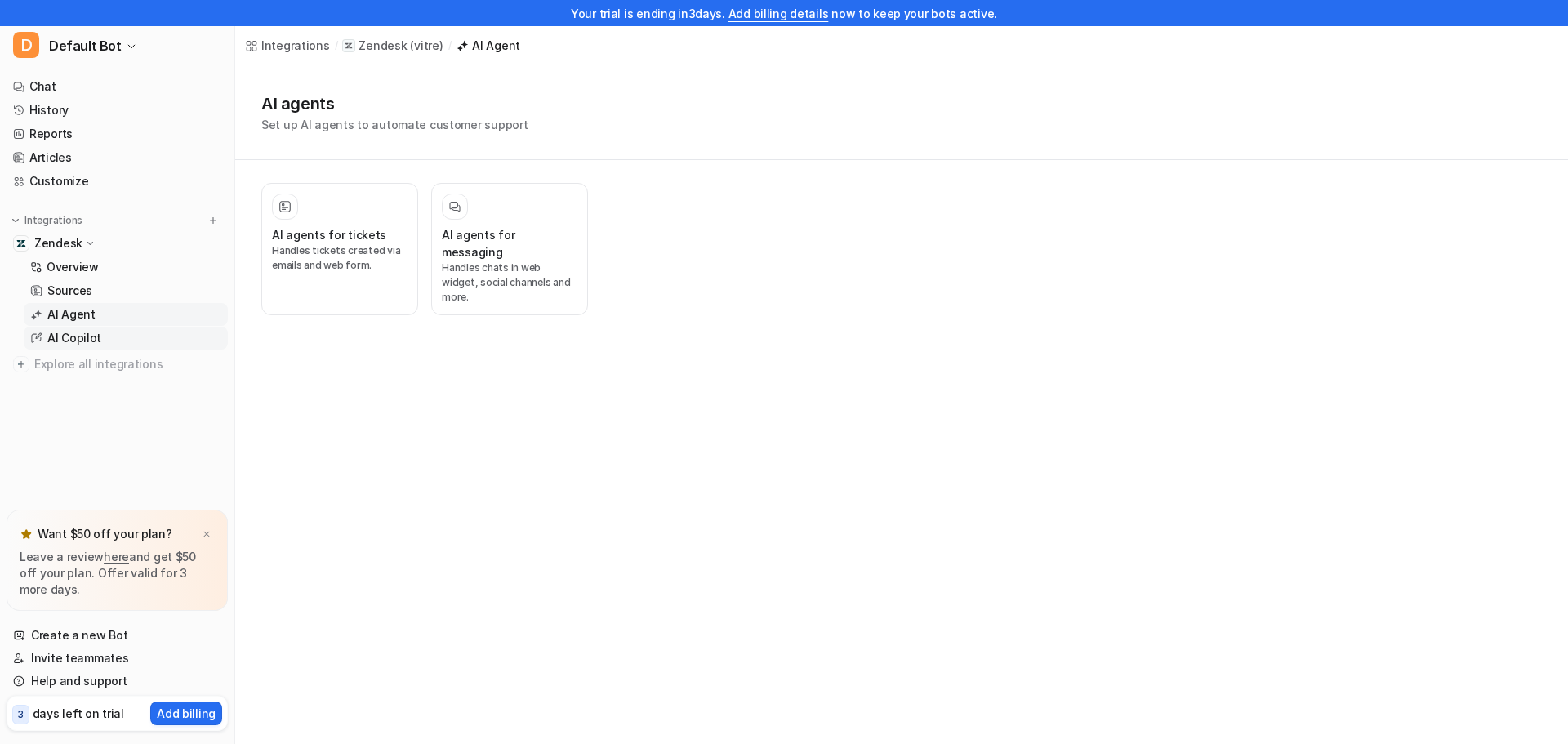
click at [138, 333] on link "AI Copilot" at bounding box center [126, 338] width 204 height 23
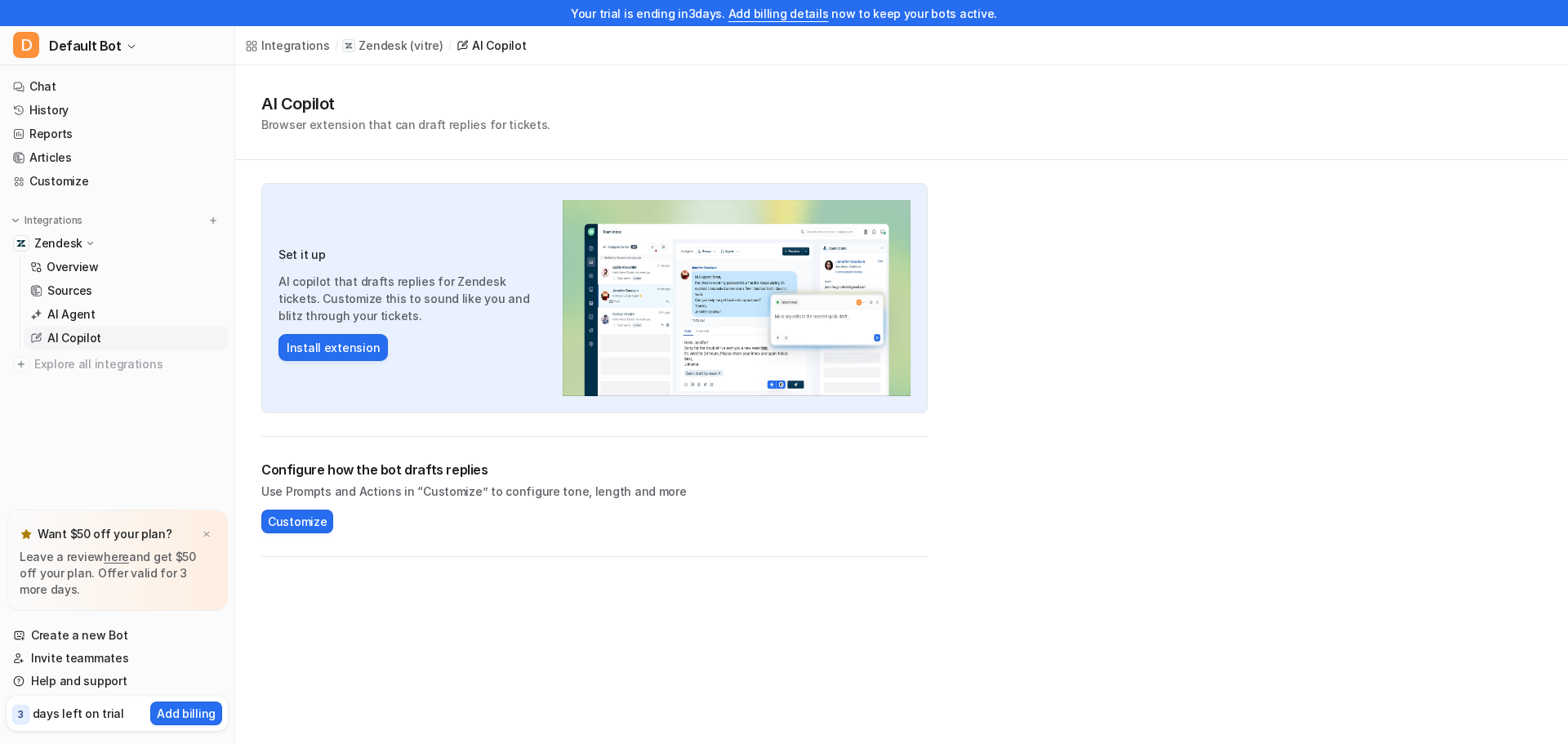
click at [85, 712] on p "days left on trial" at bounding box center [78, 713] width 92 height 17
click at [74, 714] on p "days left on trial" at bounding box center [78, 713] width 92 height 17
click at [51, 86] on link "Chat" at bounding box center [117, 86] width 222 height 23
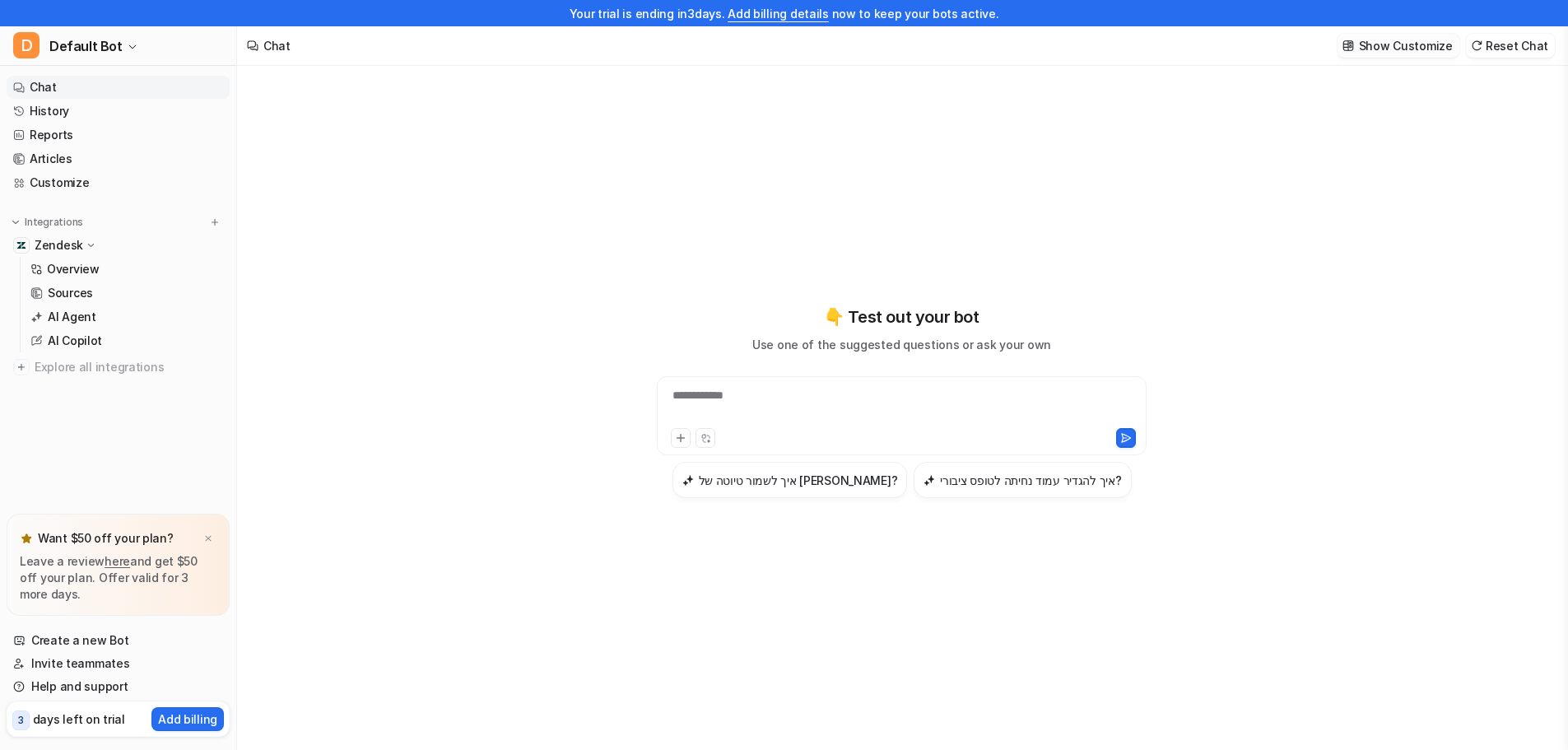
click at [1398, 37] on button "Show Customize" at bounding box center [1398, 46] width 122 height 24
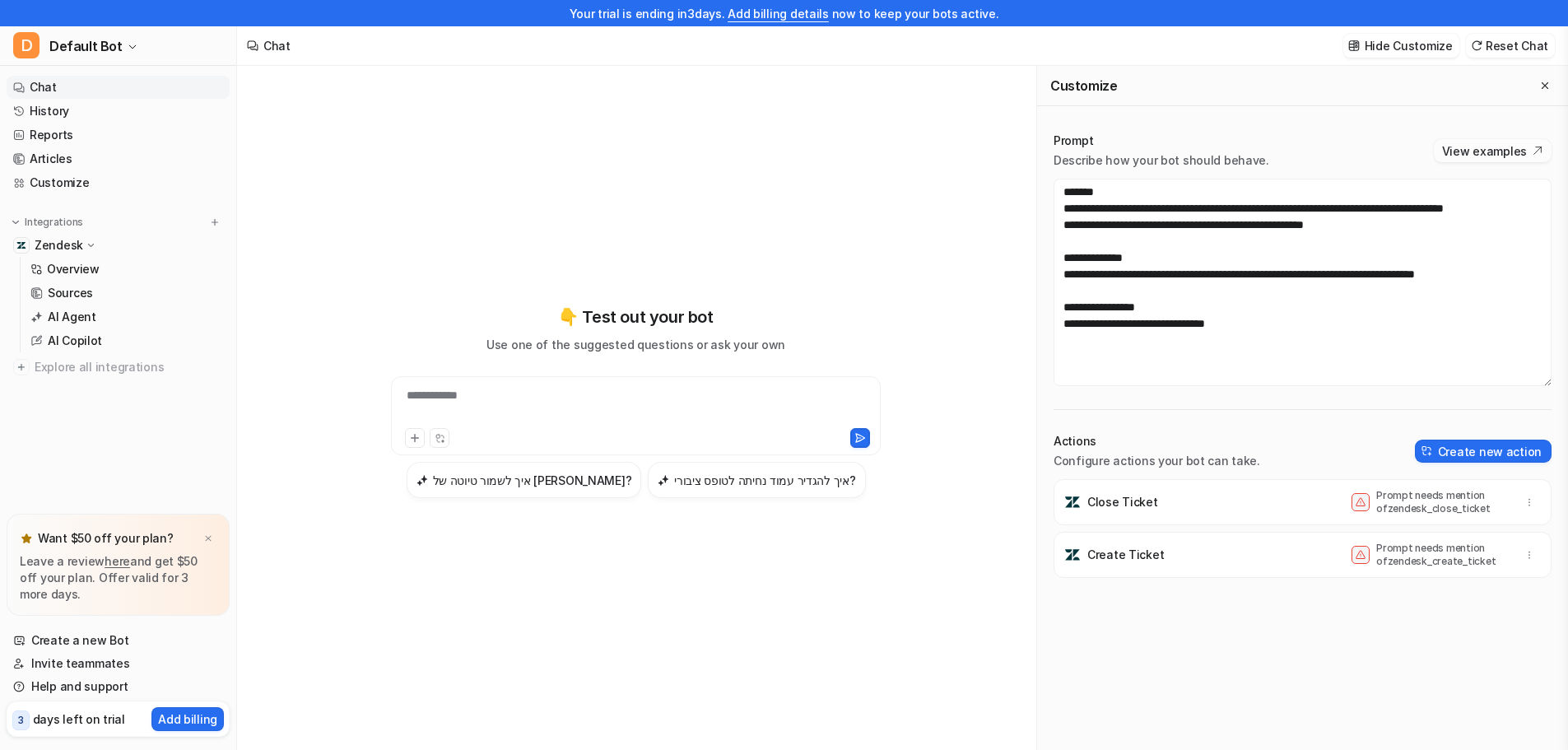
click at [1488, 142] on button "View examples" at bounding box center [1492, 150] width 118 height 23
click at [114, 299] on link "Sources" at bounding box center [127, 293] width 206 height 23
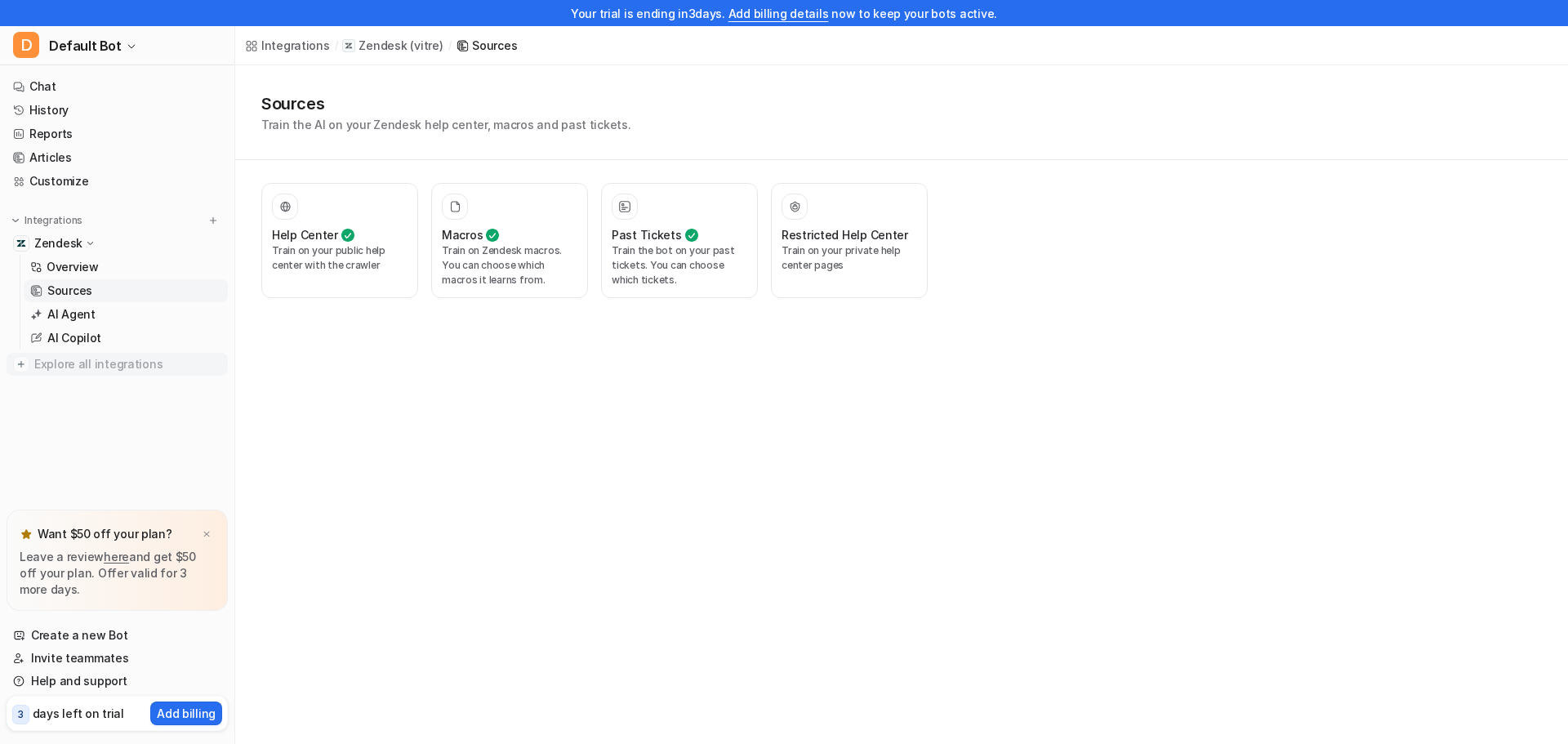
click at [116, 363] on span "Explore all integrations" at bounding box center [127, 364] width 187 height 27
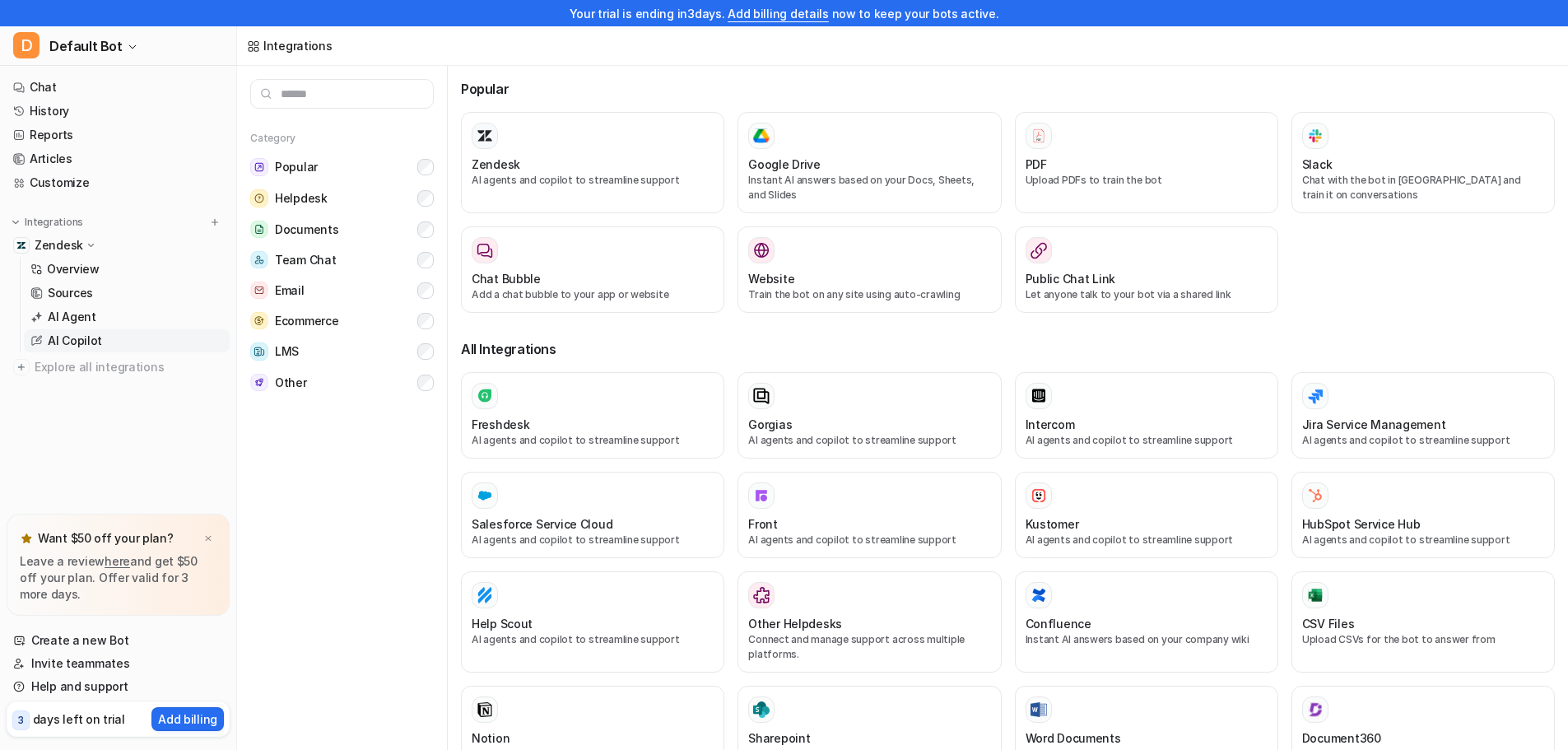
click at [84, 339] on p "AI Copilot" at bounding box center [74, 341] width 54 height 16
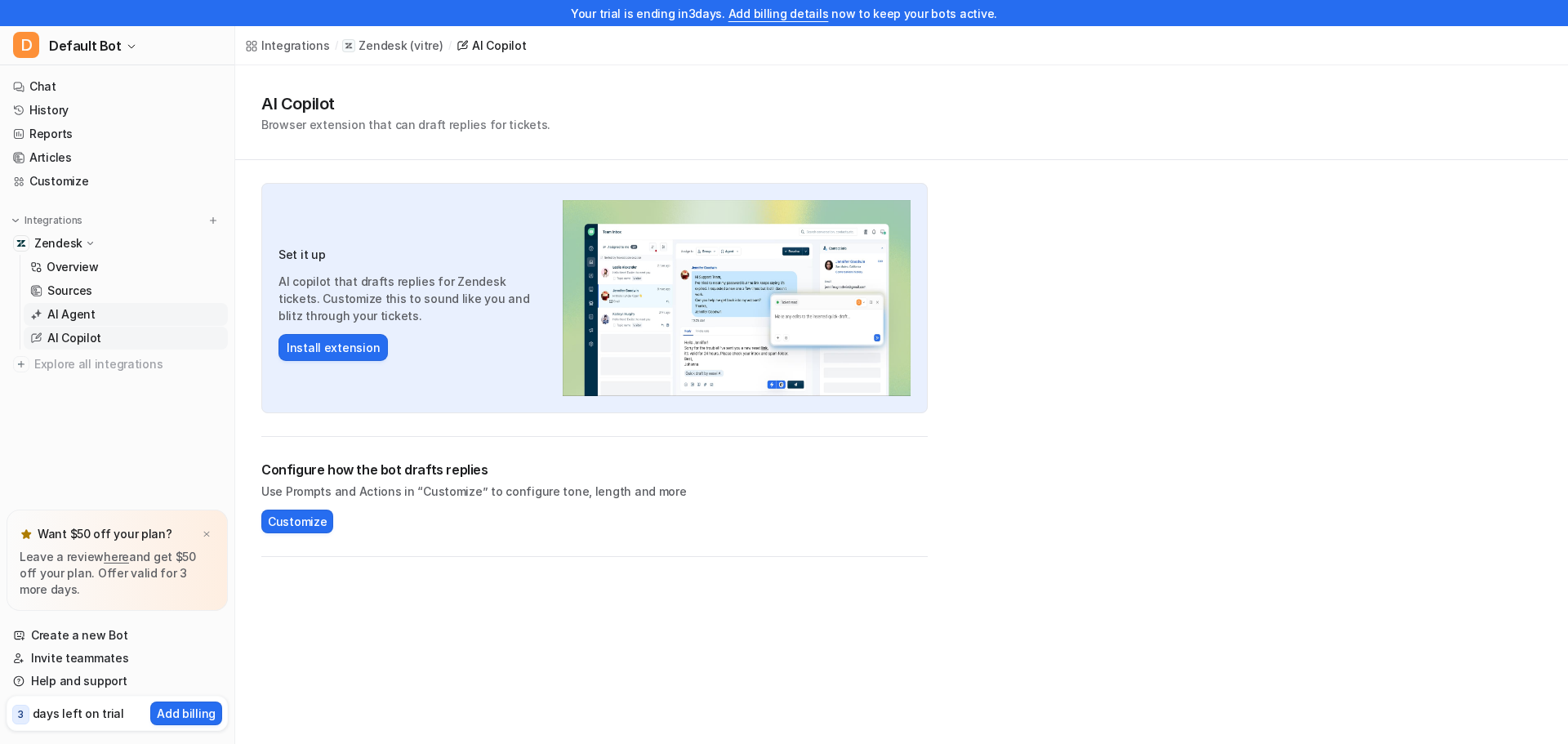
click at [77, 318] on p "AI Agent" at bounding box center [71, 314] width 48 height 16
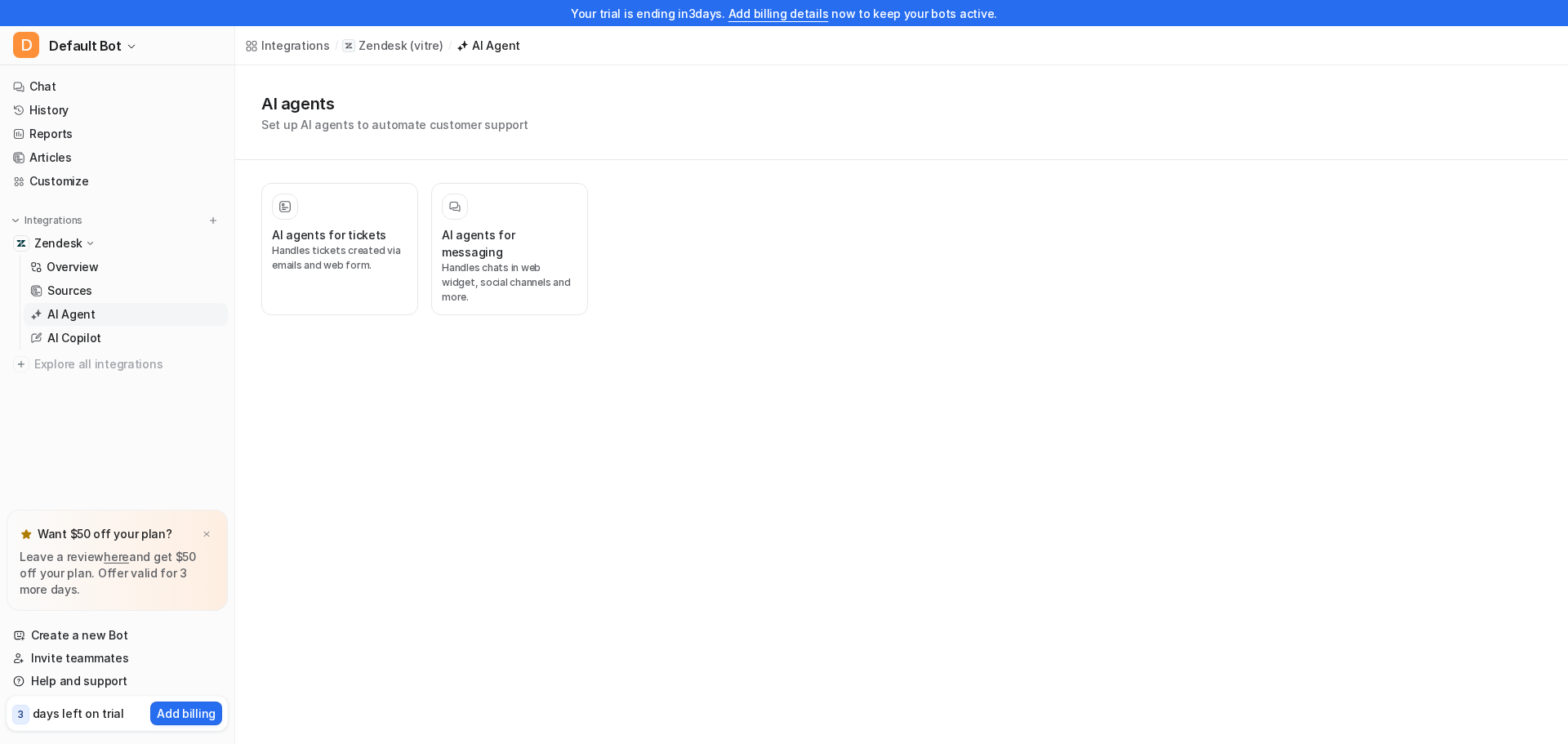
click at [104, 279] on div "Overview Sources AI Agent AI Copilot" at bounding box center [124, 302] width 209 height 95
click at [100, 286] on link "Sources" at bounding box center [126, 291] width 204 height 23
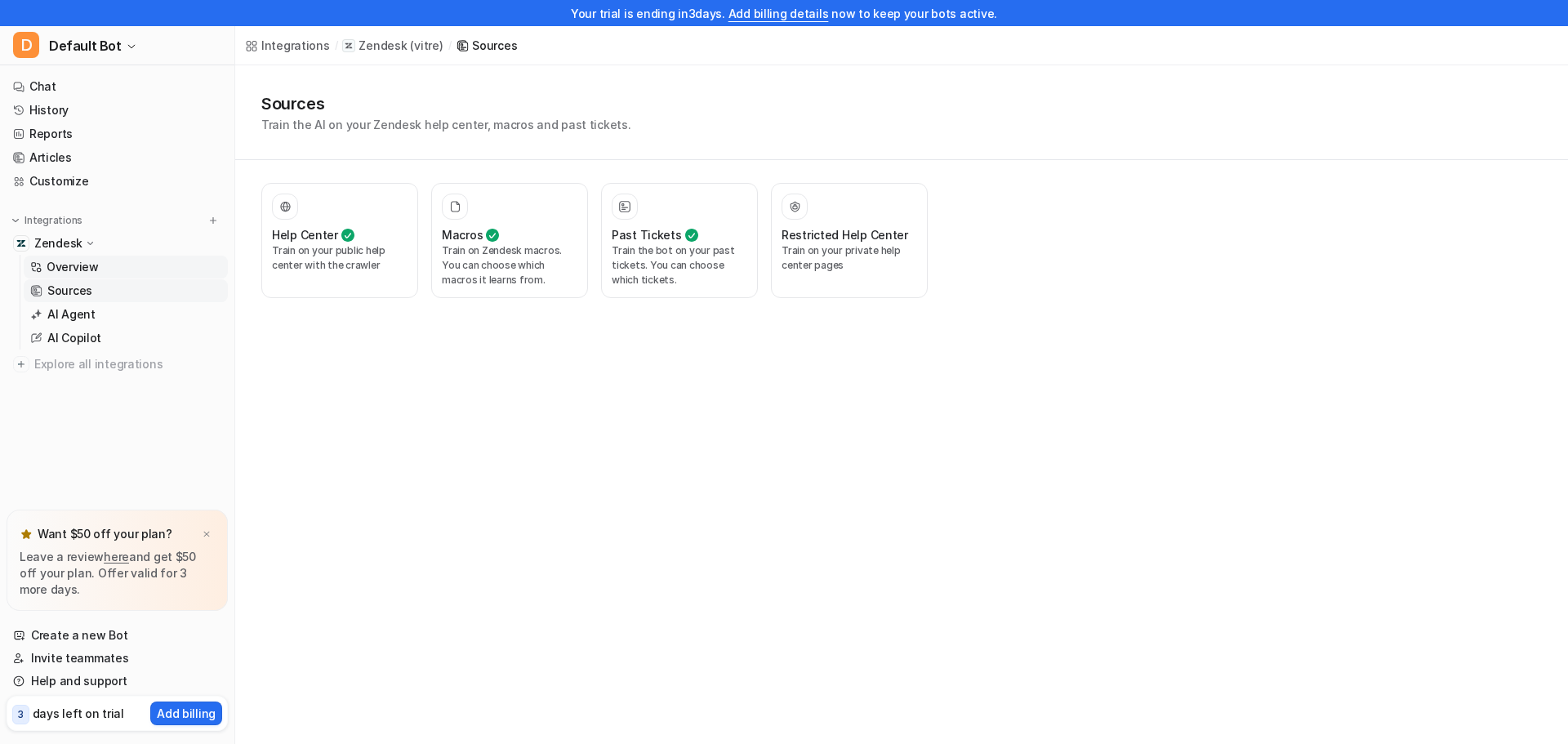
click at [96, 263] on p "Overview" at bounding box center [72, 267] width 52 height 16
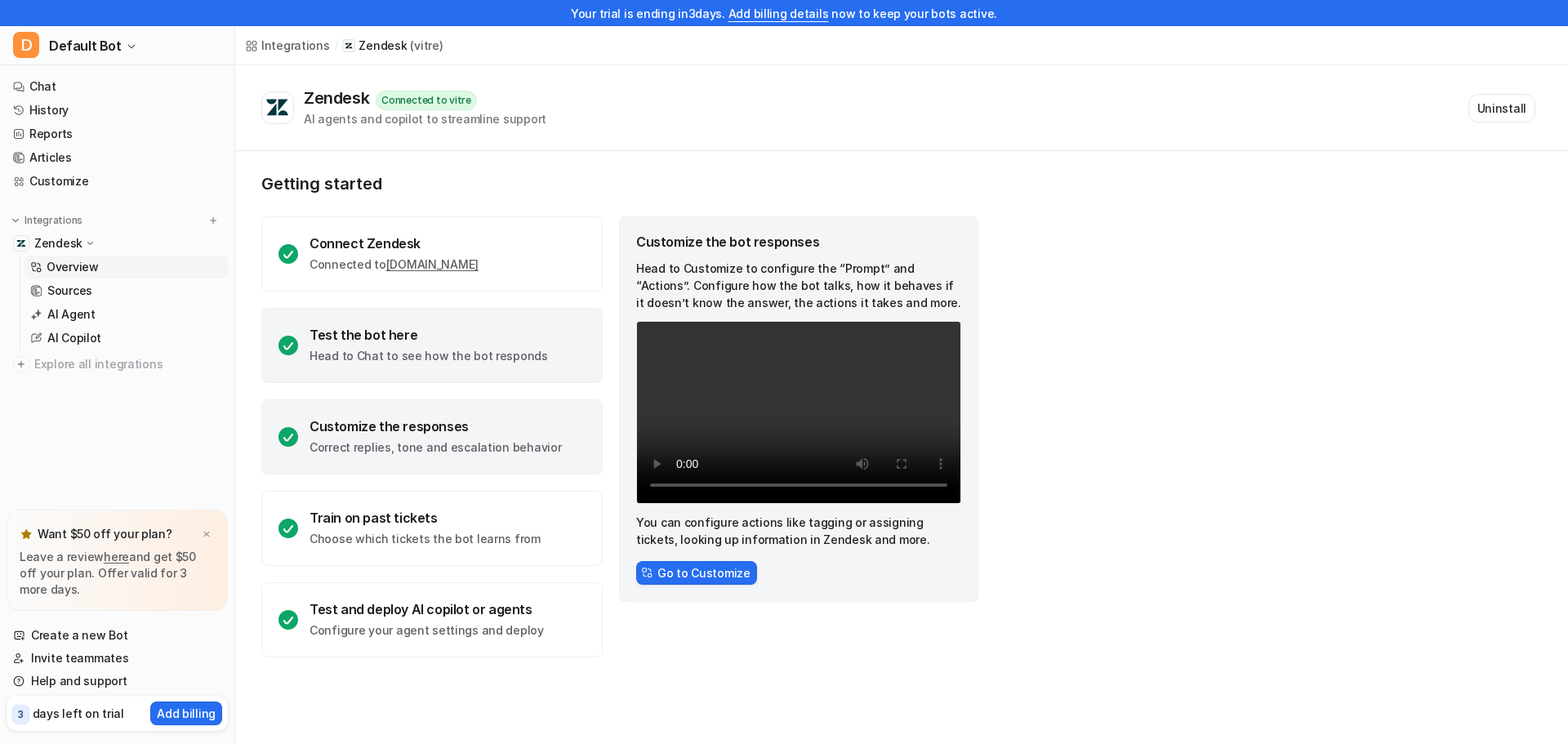
click at [371, 351] on p "Head to Chat to see how the bot responds" at bounding box center [429, 356] width 239 height 16
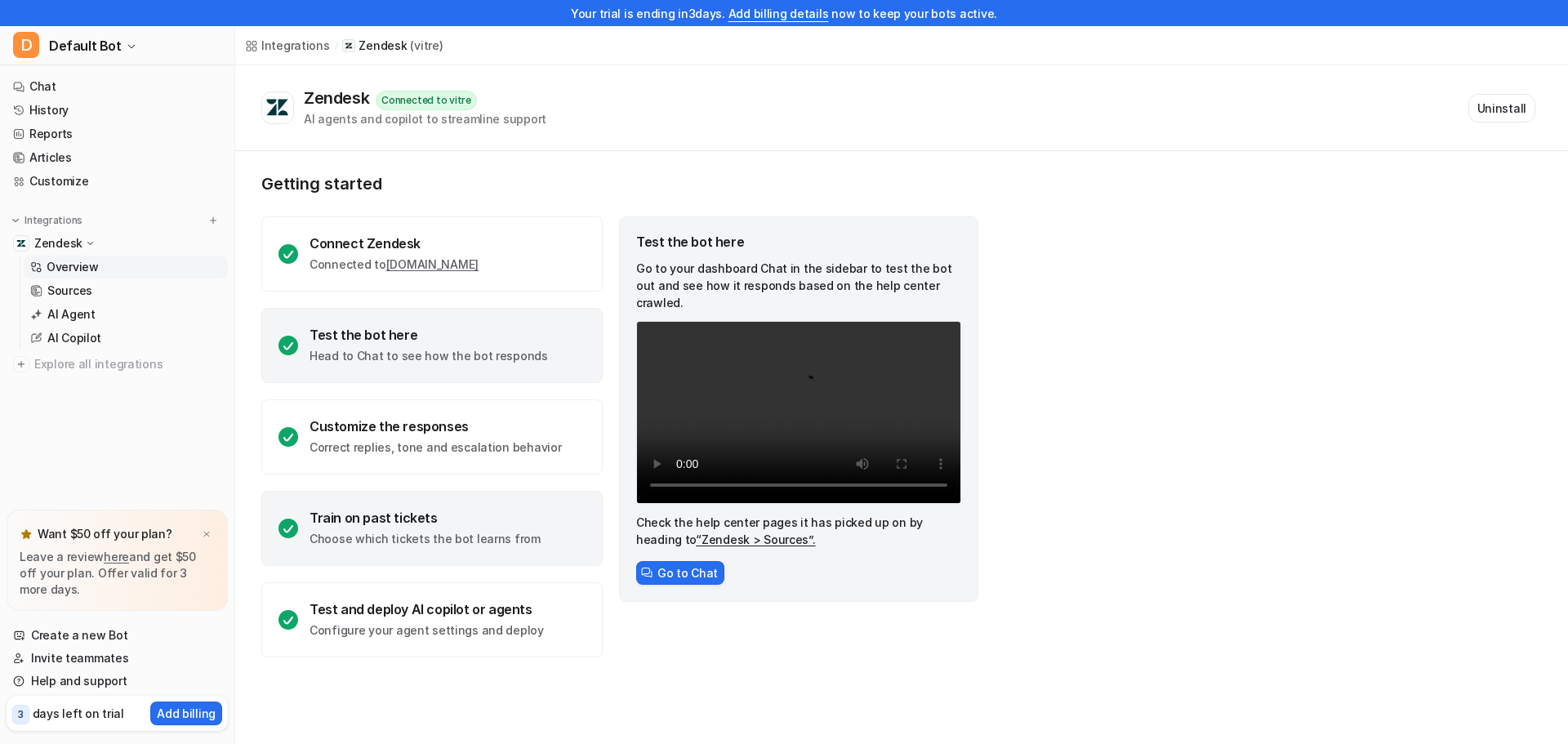
click at [518, 516] on div "Train on past tickets" at bounding box center [425, 517] width 231 height 16
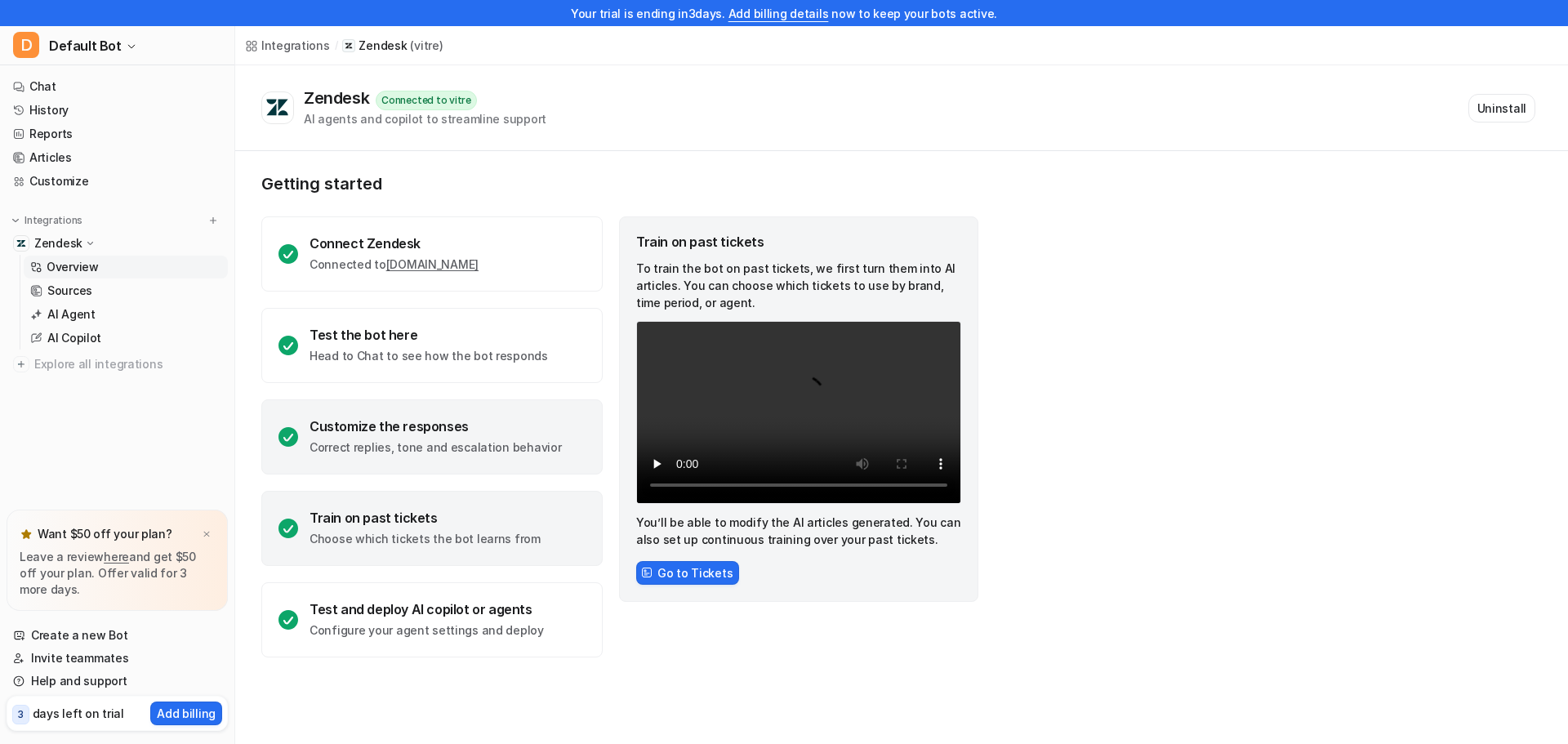
click at [551, 453] on div "Customize the responses Correct replies, tone and escalation behavior" at bounding box center [432, 437] width 341 height 75
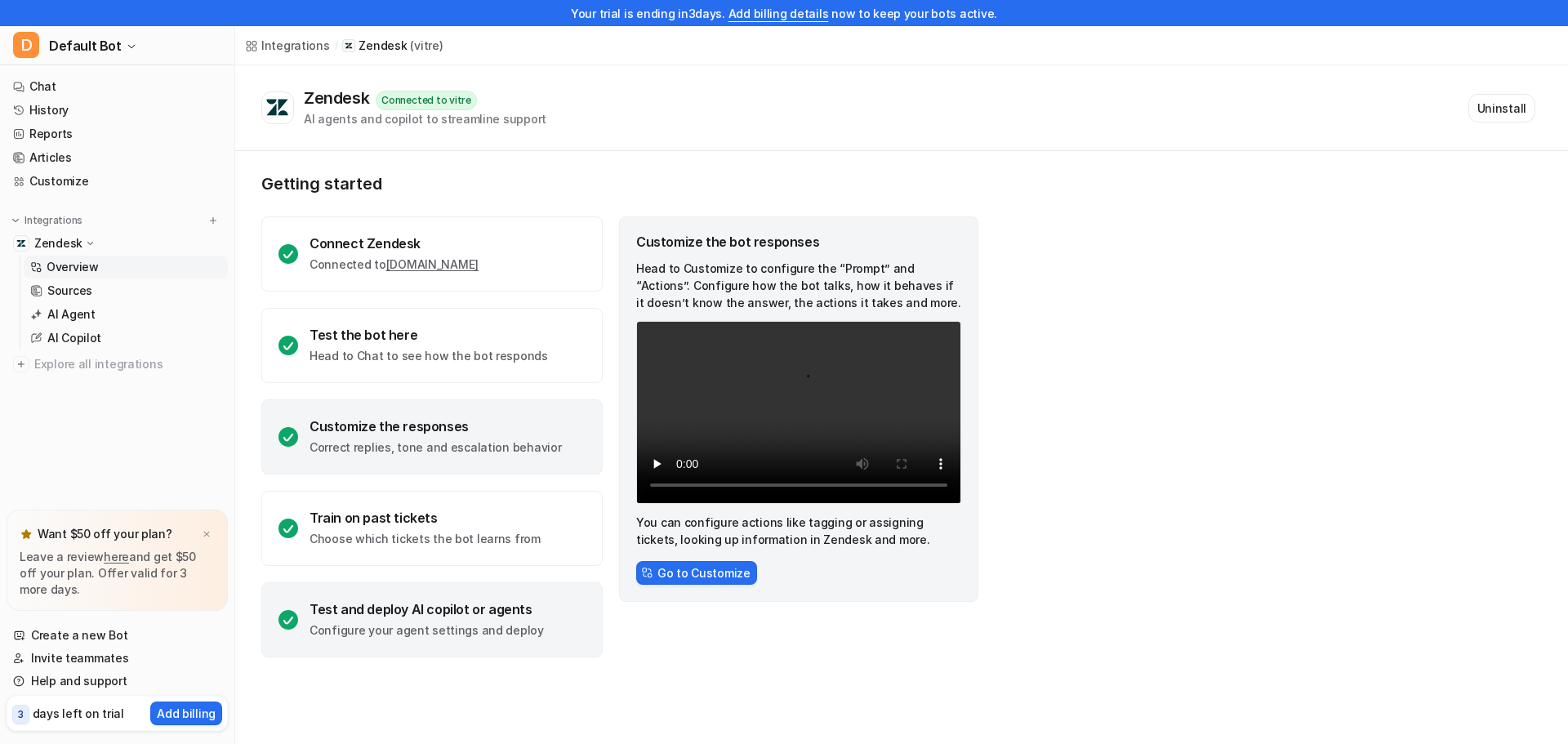
click at [469, 603] on div "Test and deploy AI copilot or agents" at bounding box center [427, 609] width 234 height 16
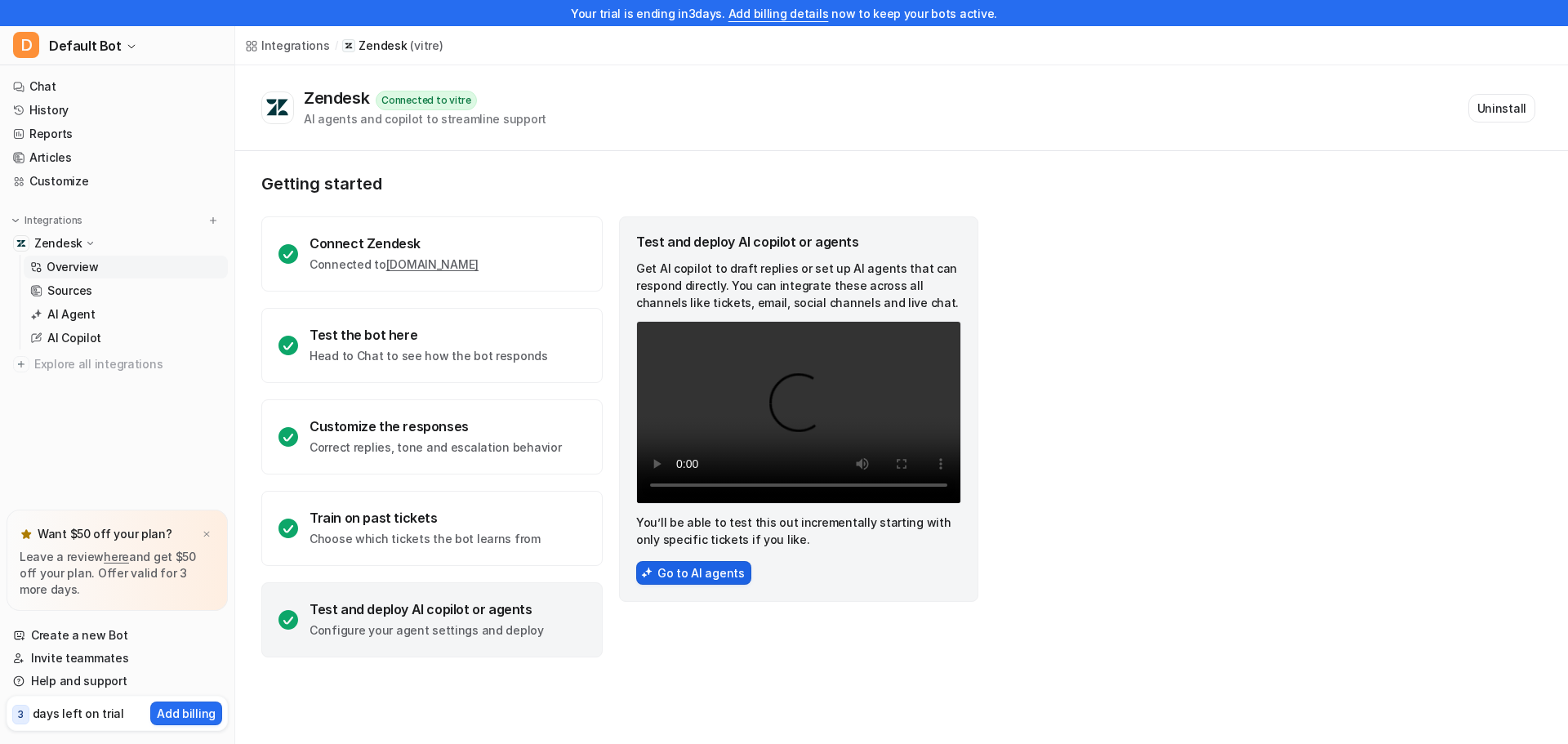
click at [669, 571] on button "Go to AI agents" at bounding box center [694, 573] width 115 height 24
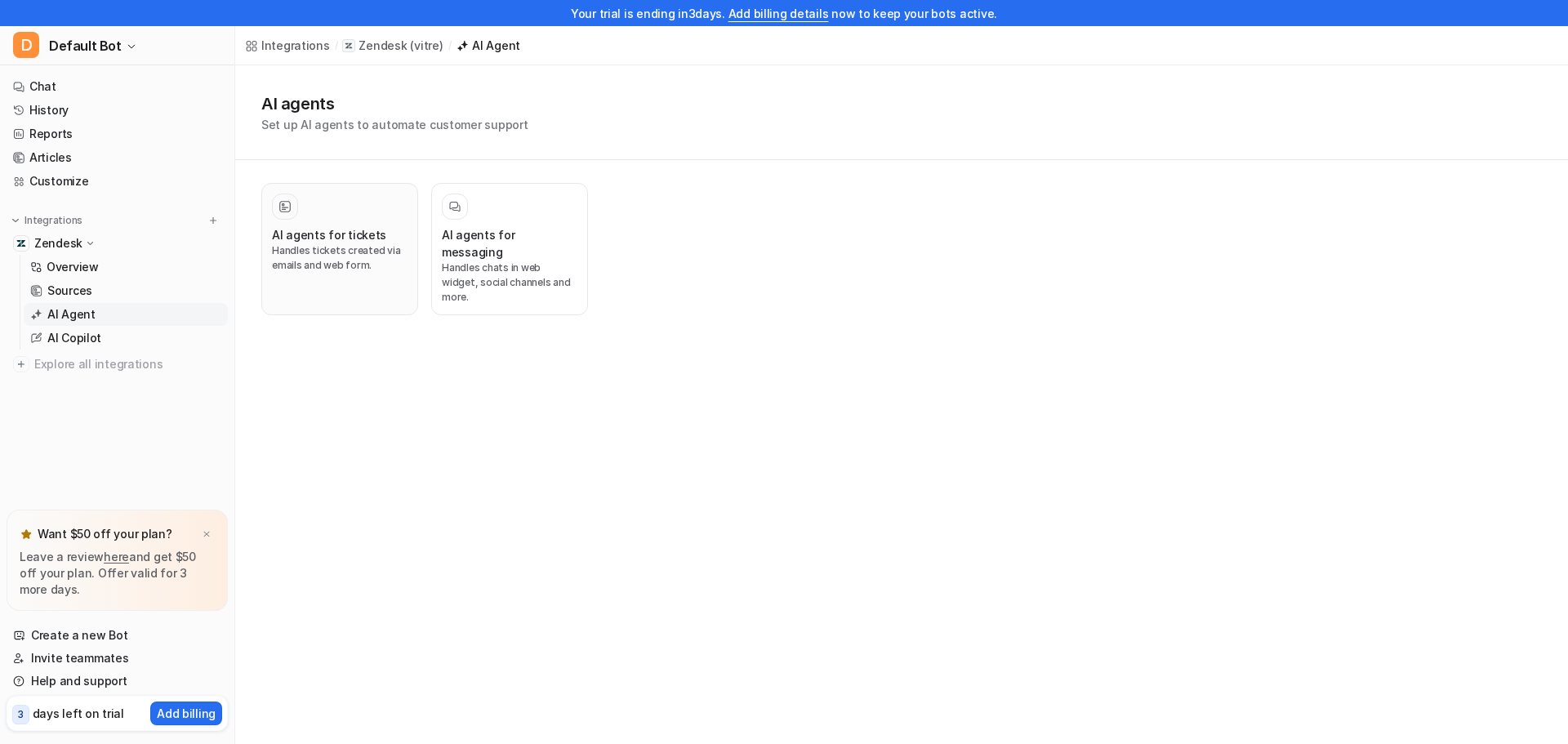
click at [370, 235] on h3 "AI agents for tickets" at bounding box center [329, 235] width 115 height 17
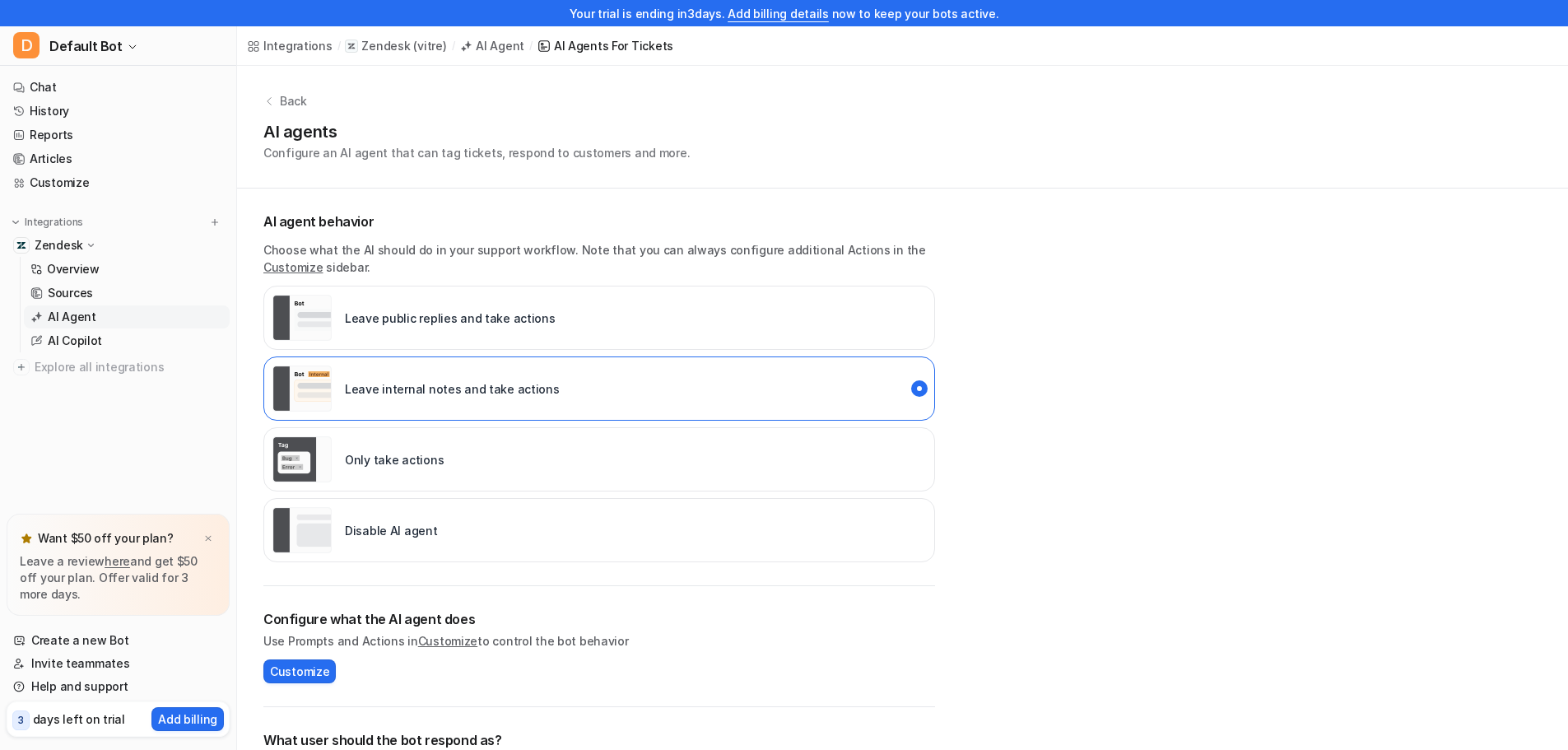
click at [482, 521] on div "Disable AI agent" at bounding box center [599, 530] width 672 height 64
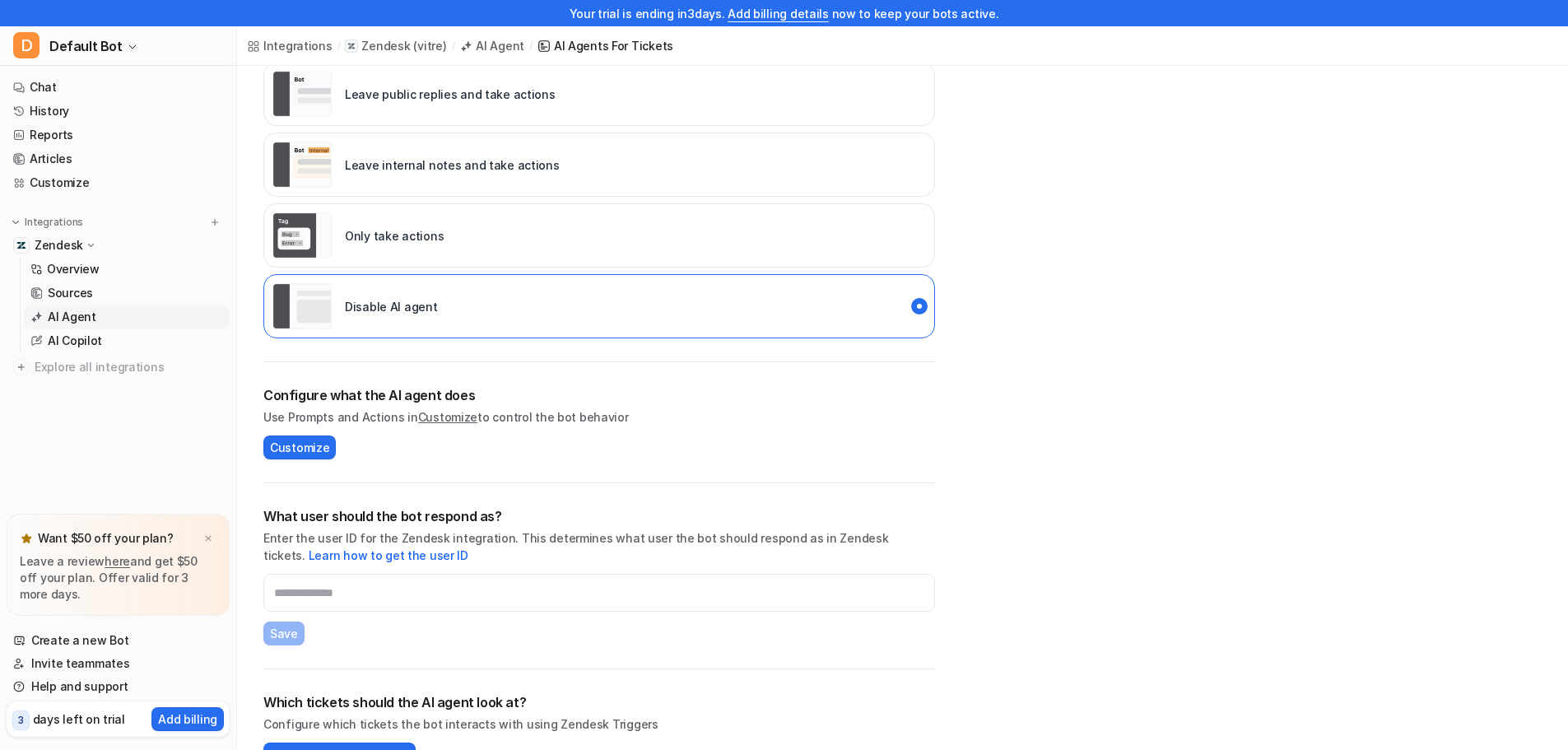
scroll to position [264, 0]
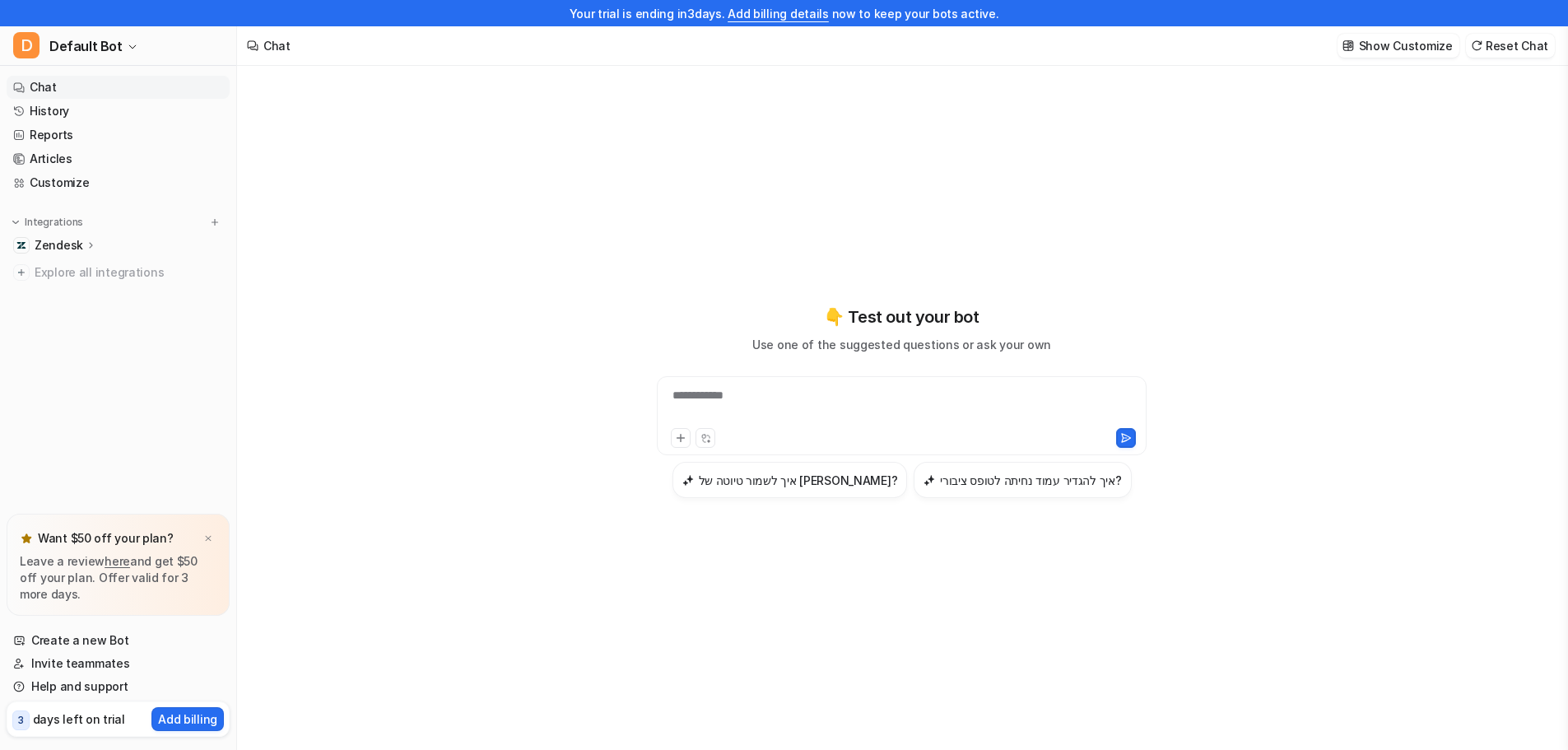
scroll to position [27, 0]
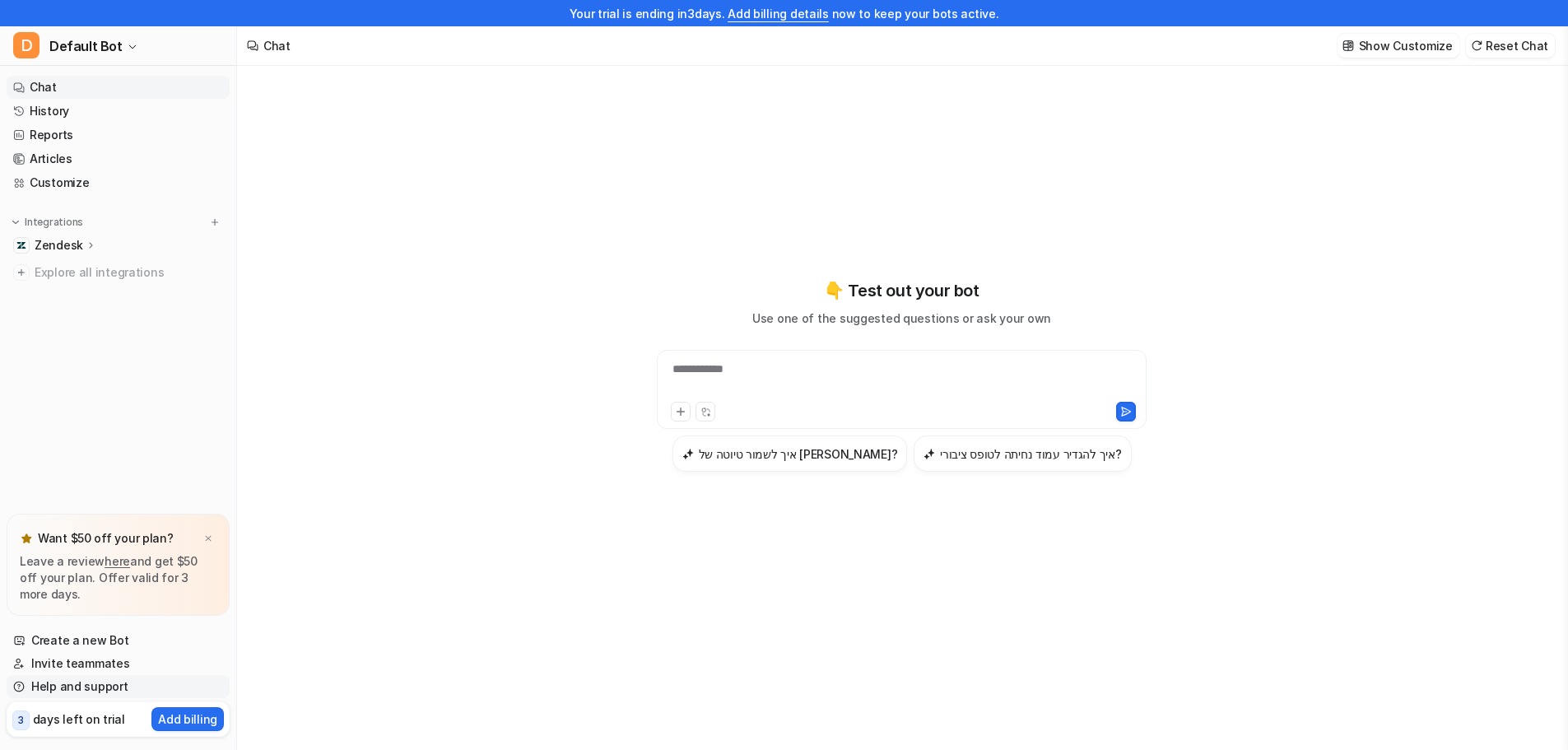
click at [79, 688] on link "Help and support" at bounding box center [118, 686] width 223 height 23
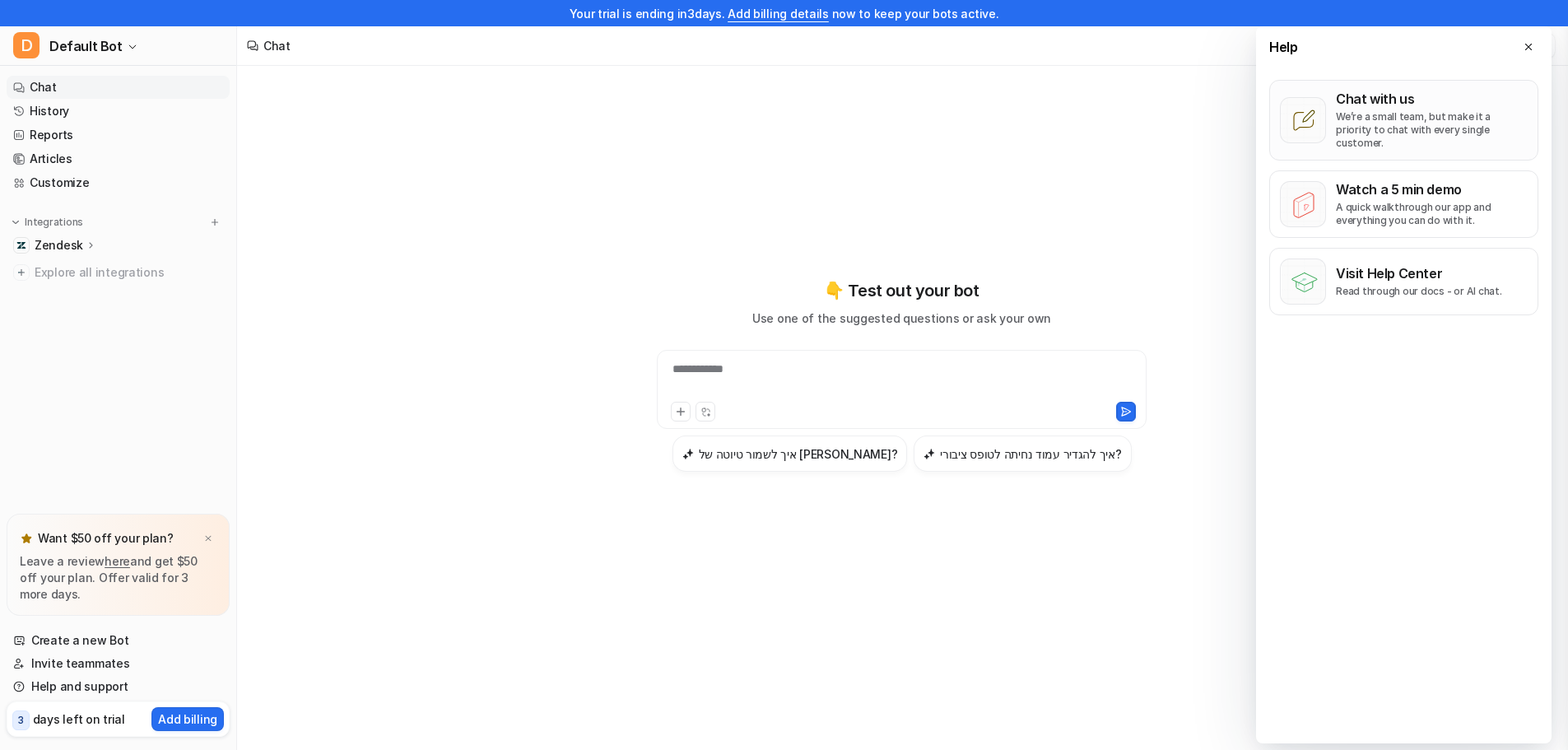
click at [1472, 115] on p "We’re a small team, but make it a priority to chat with every single customer." at bounding box center [1432, 130] width 191 height 40
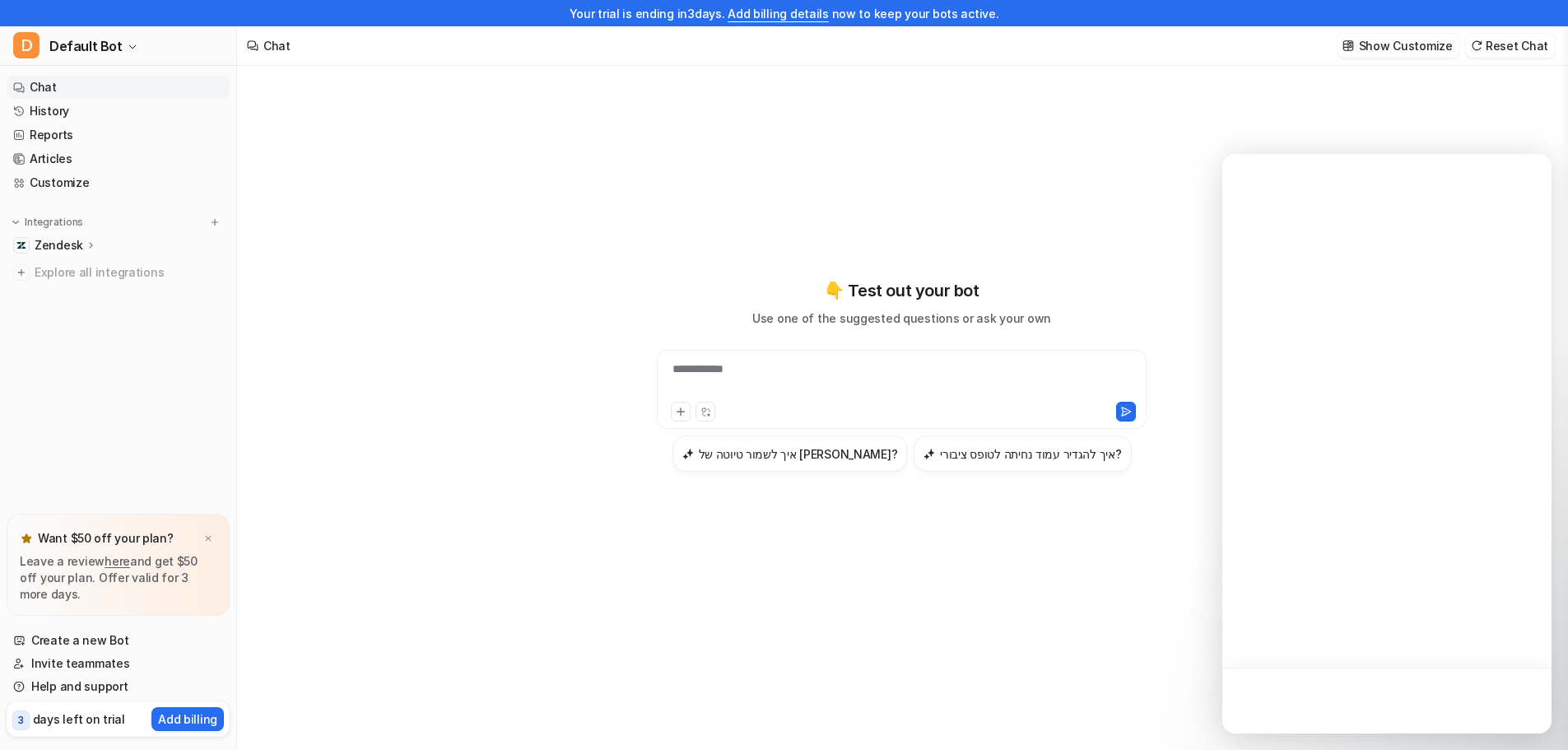
scroll to position [0, 0]
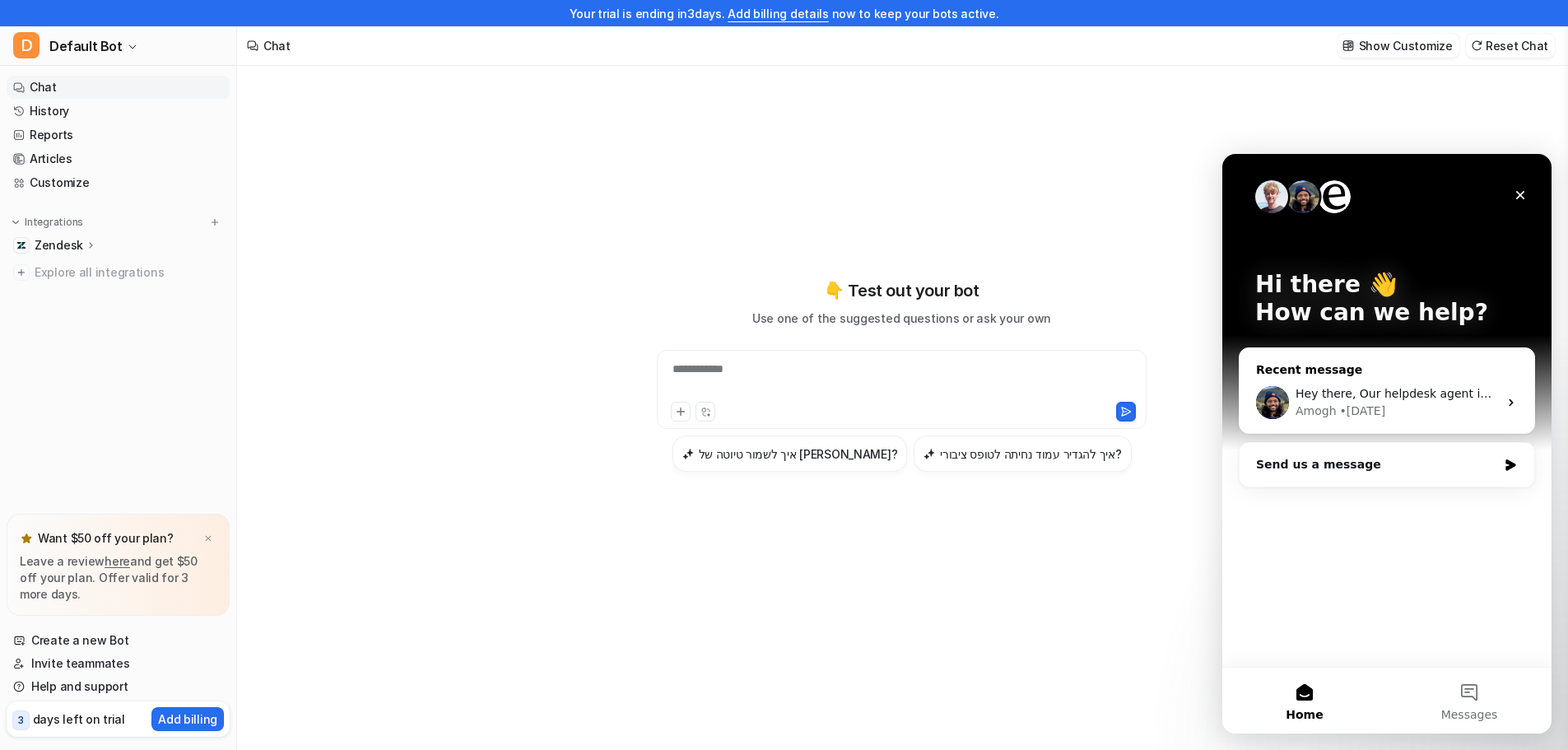
click at [1450, 418] on div "Amogh • [DATE]" at bounding box center [1396, 411] width 203 height 17
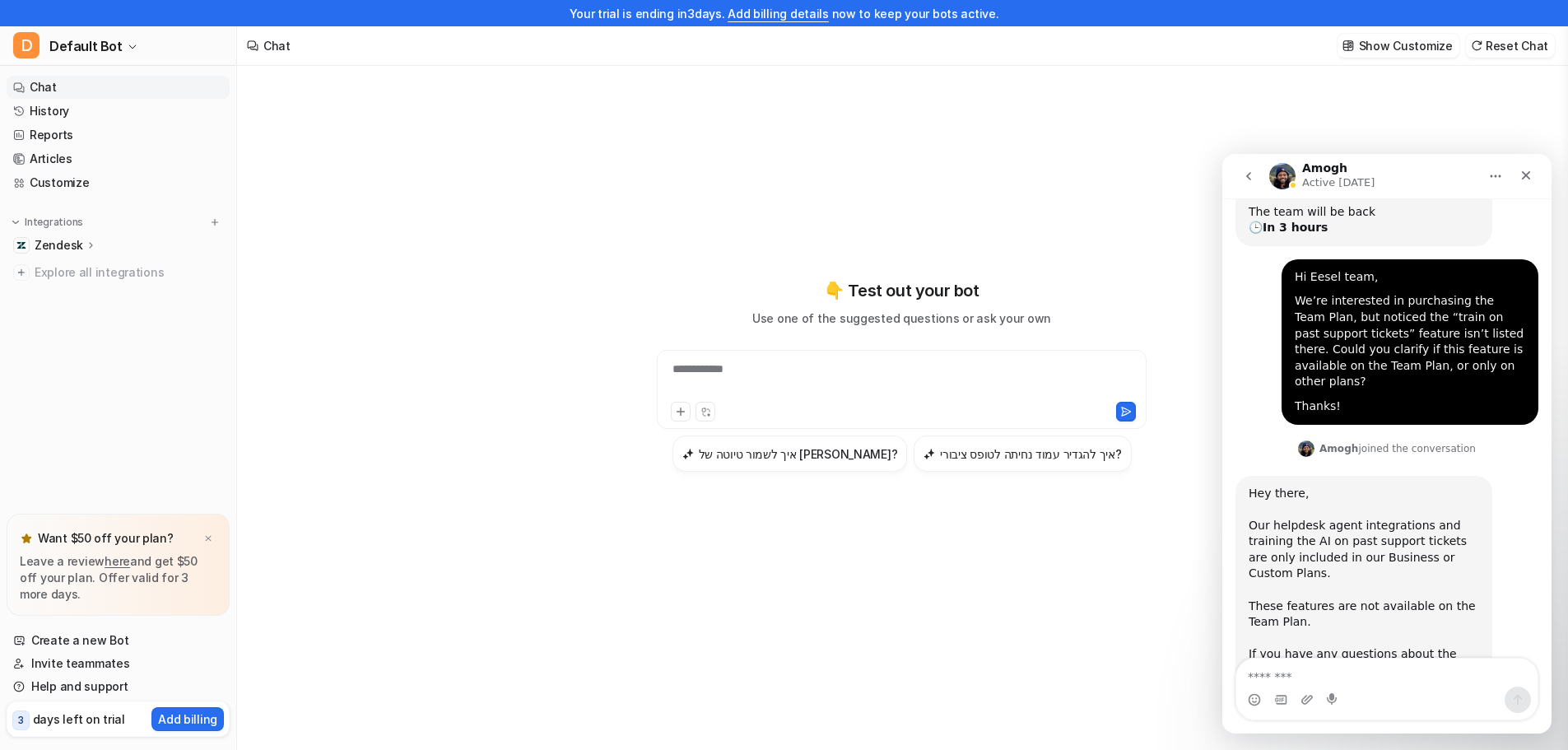
scroll to position [290, 0]
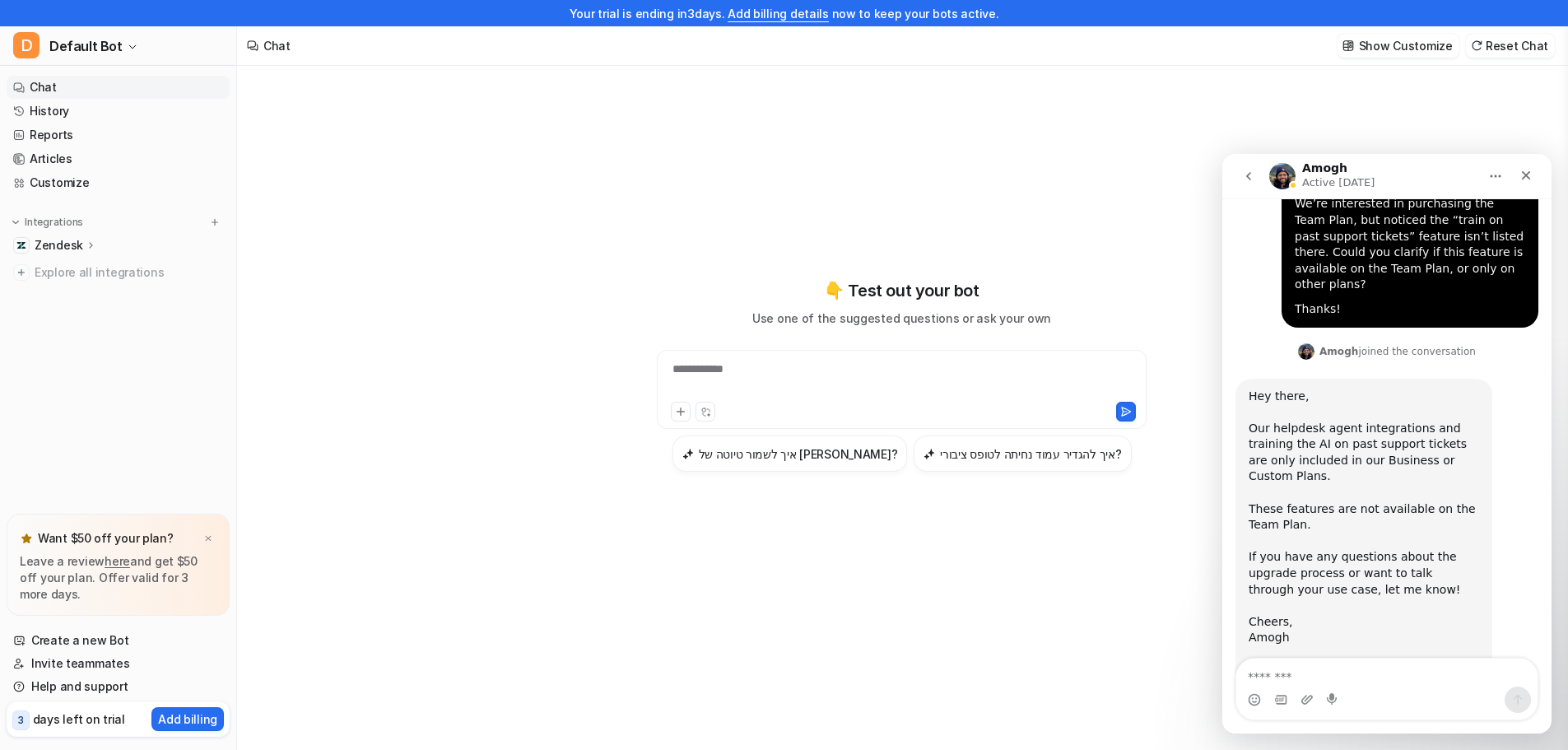
click at [580, 628] on div "**********" at bounding box center [902, 395] width 1329 height 710
click at [1296, 665] on textarea "Message…" at bounding box center [1386, 672] width 301 height 28
paste textarea "**********"
type textarea "**********"
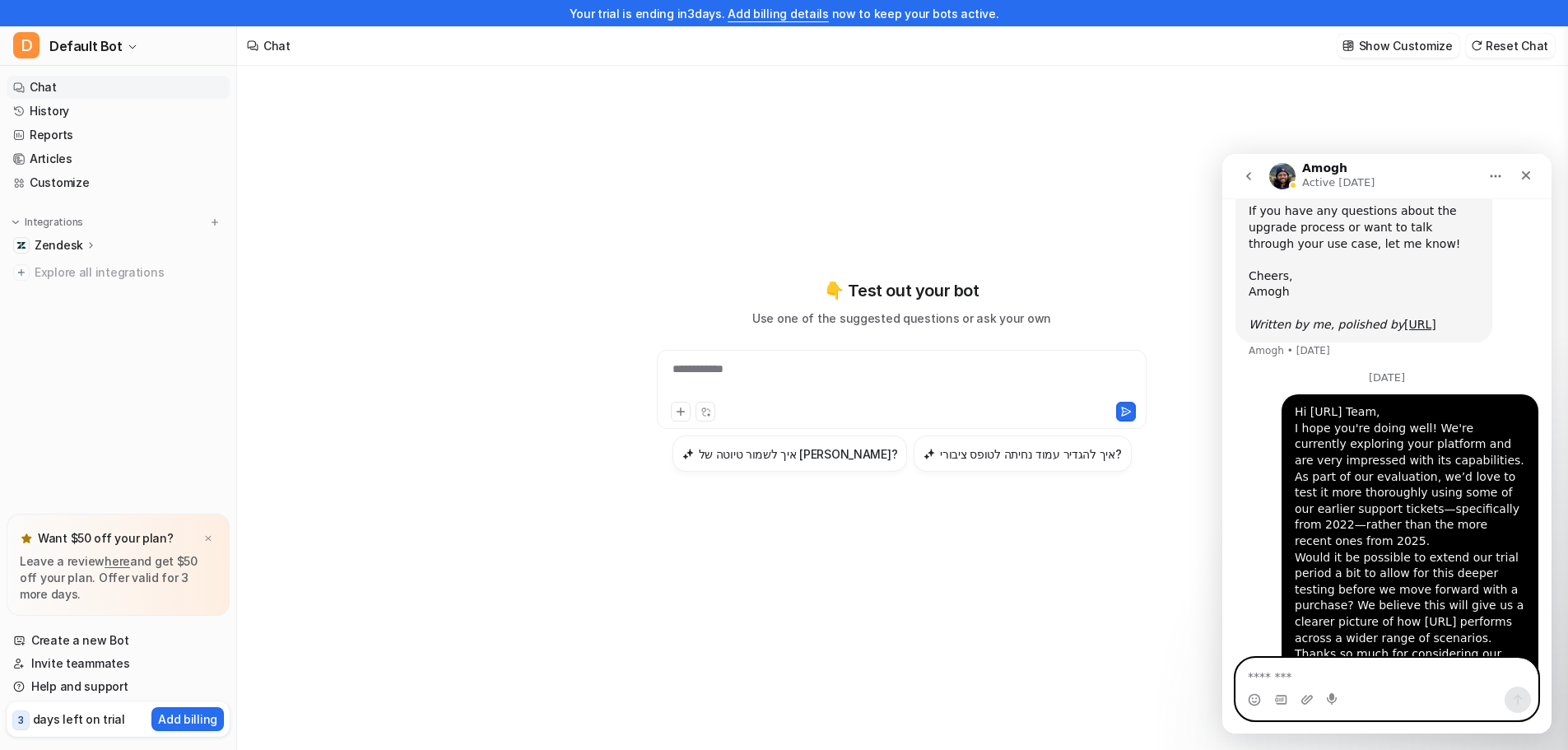
scroll to position [673, 0]
